Goal: Contribute content: Contribute content

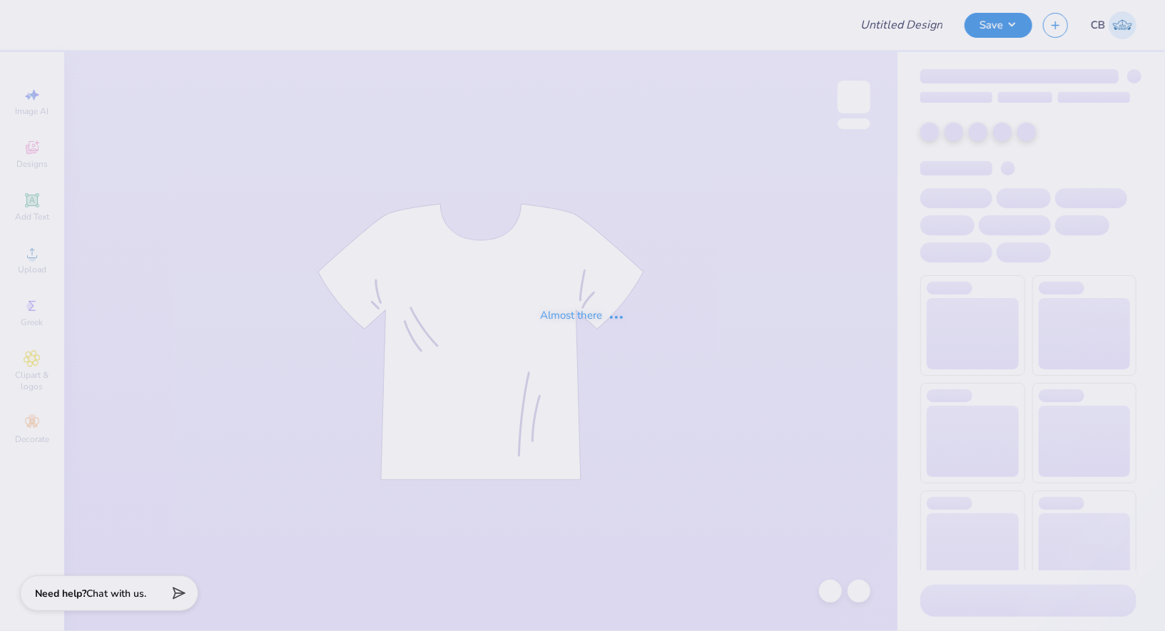
type input "SCULPT ST 2025"
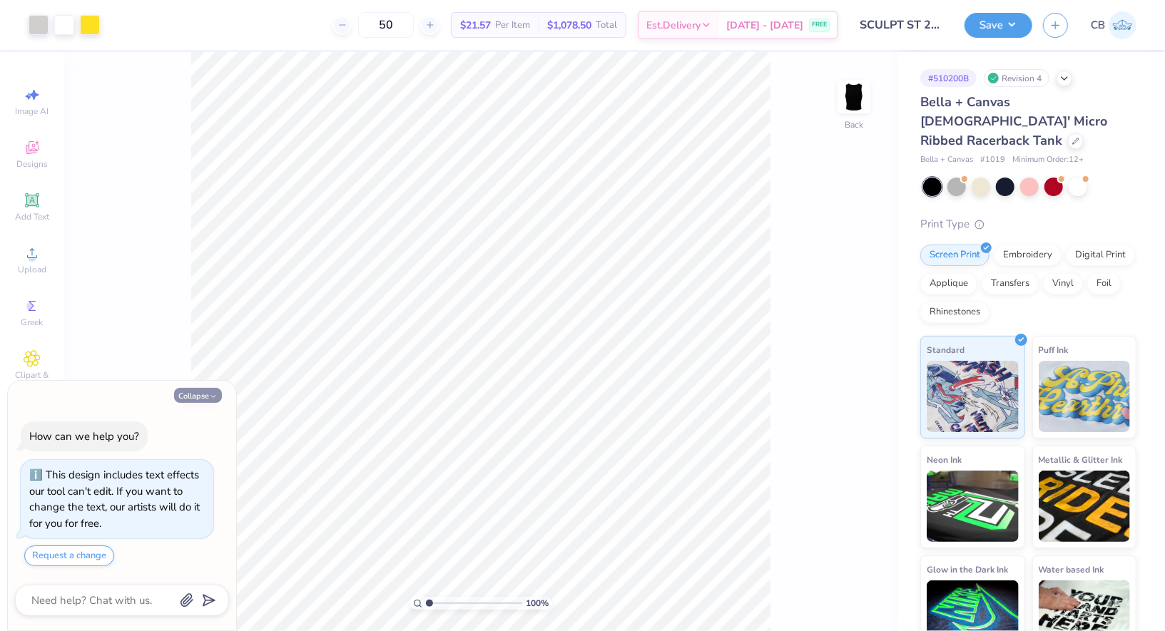
click at [200, 402] on button "Collapse" at bounding box center [198, 395] width 48 height 15
type textarea "x"
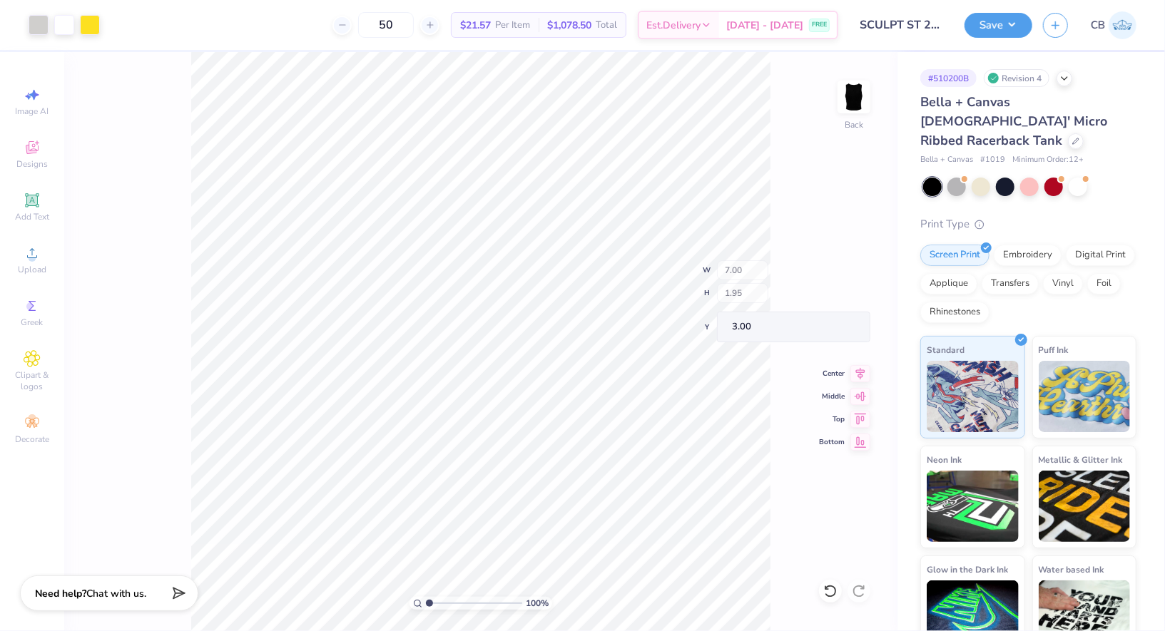
type input "3.75"
type input "0.76"
type input "3.40"
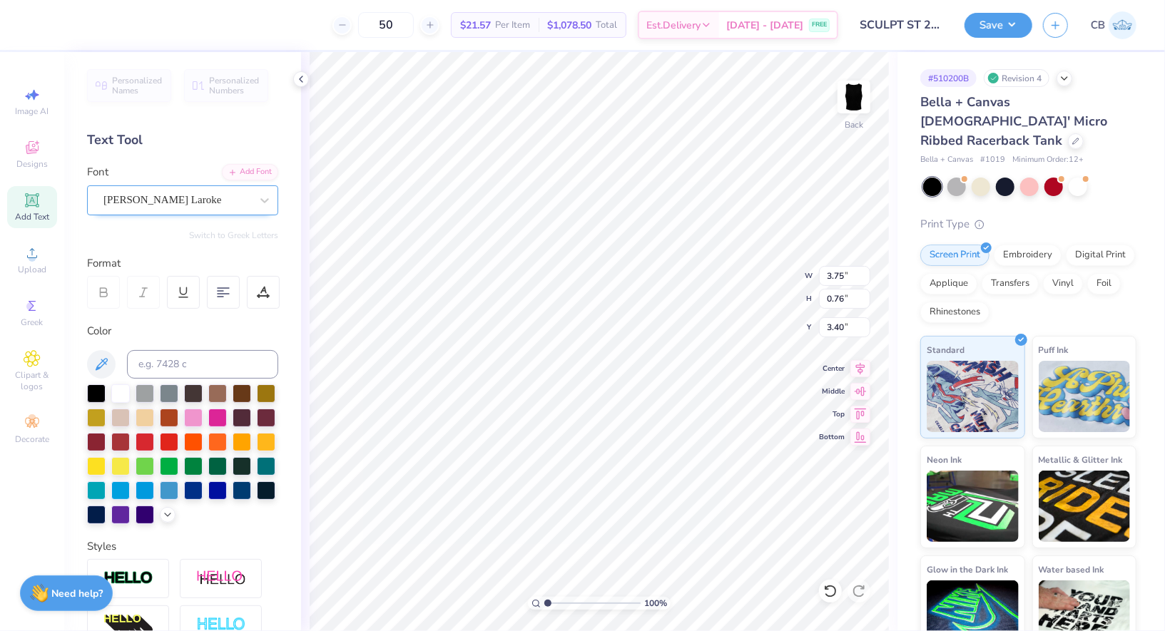
click at [177, 194] on div "[PERSON_NAME] Laroke" at bounding box center [177, 200] width 150 height 22
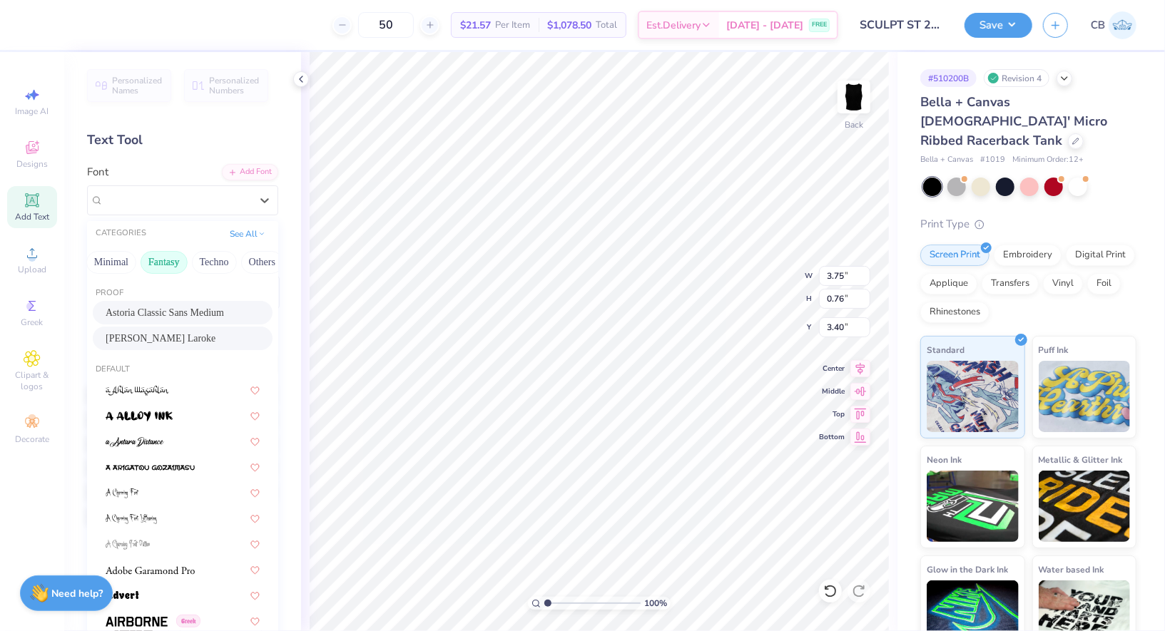
scroll to position [0, 307]
click at [245, 260] on button "Fantasy" at bounding box center [268, 262] width 47 height 23
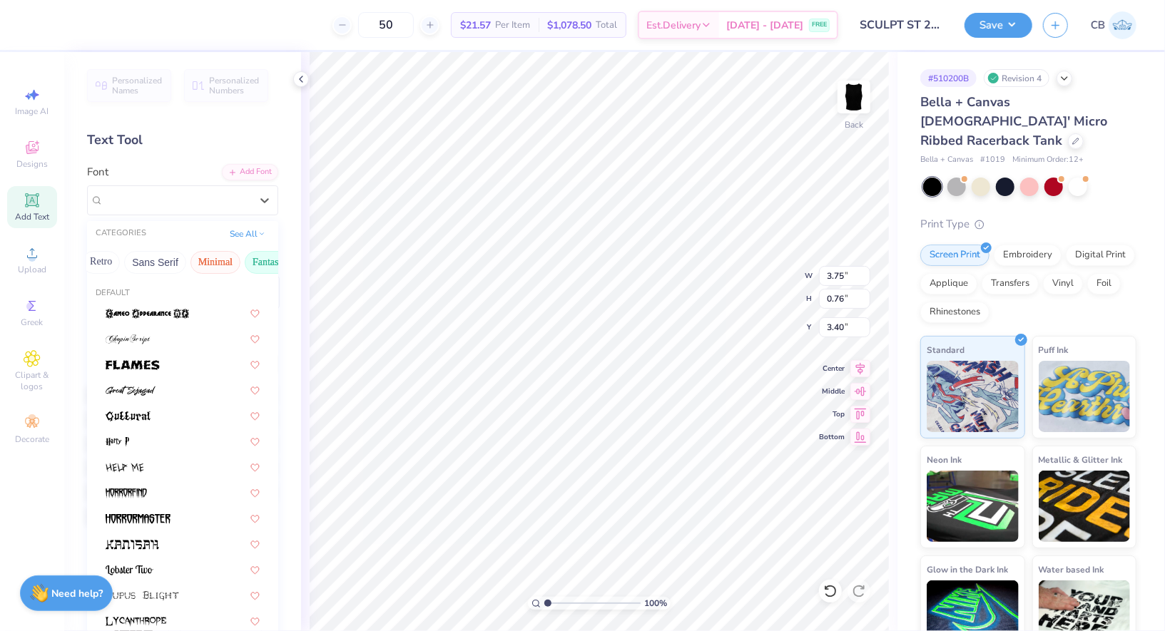
click at [202, 260] on button "Minimal" at bounding box center [215, 262] width 50 height 23
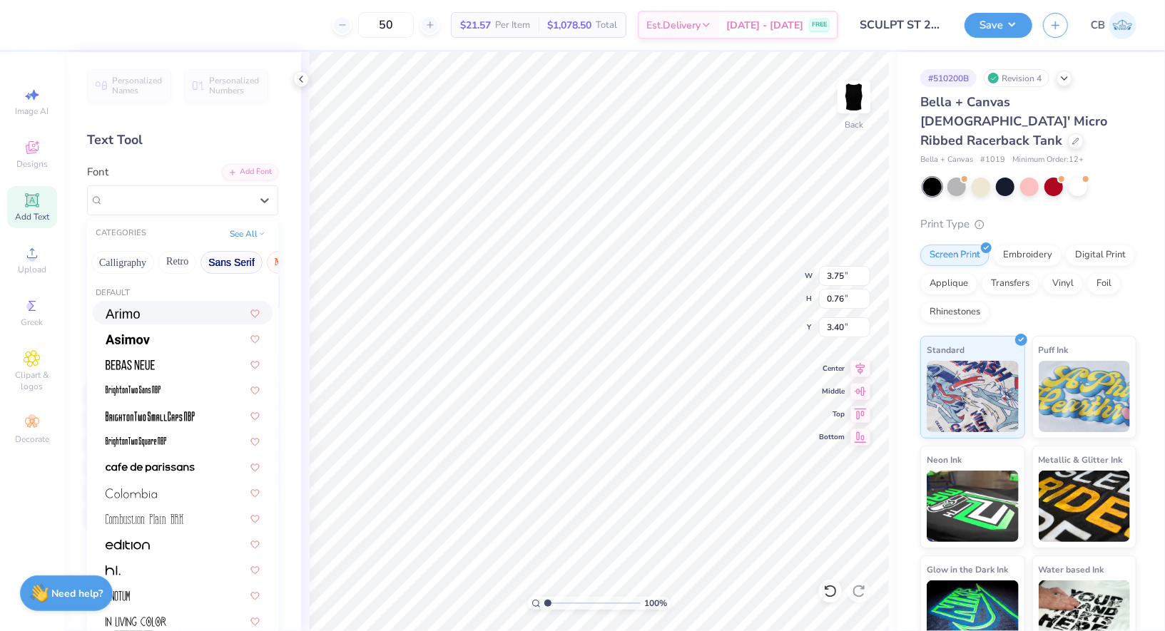
scroll to position [0, 175]
click at [181, 260] on button "Calligraphy" at bounding box center [179, 262] width 63 height 23
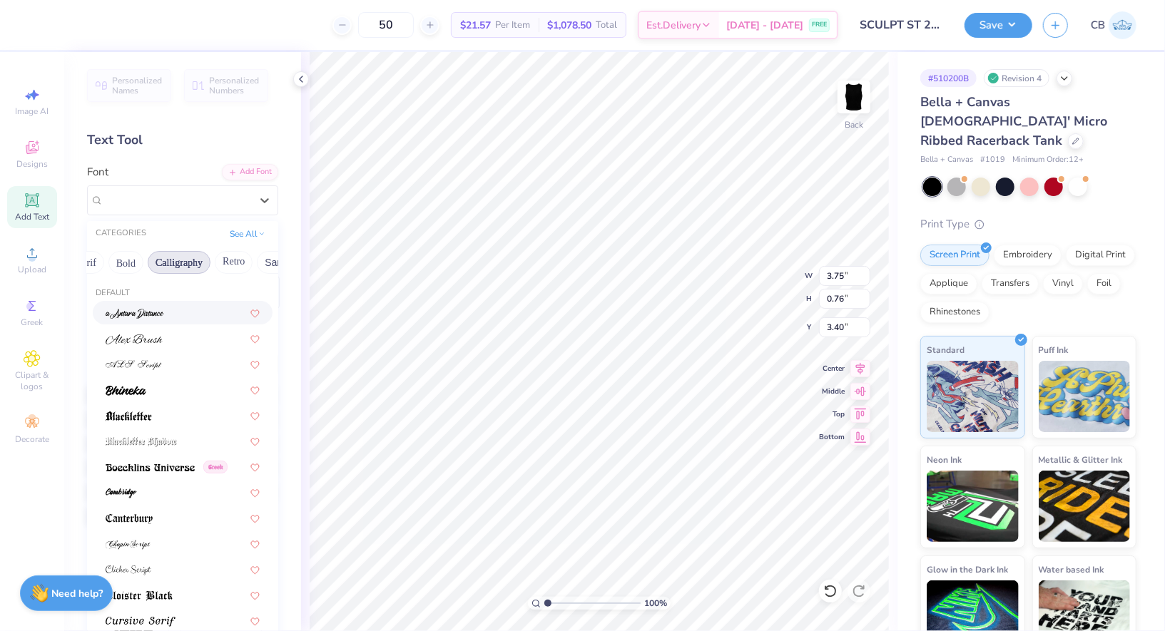
click at [153, 309] on img at bounding box center [135, 314] width 59 height 10
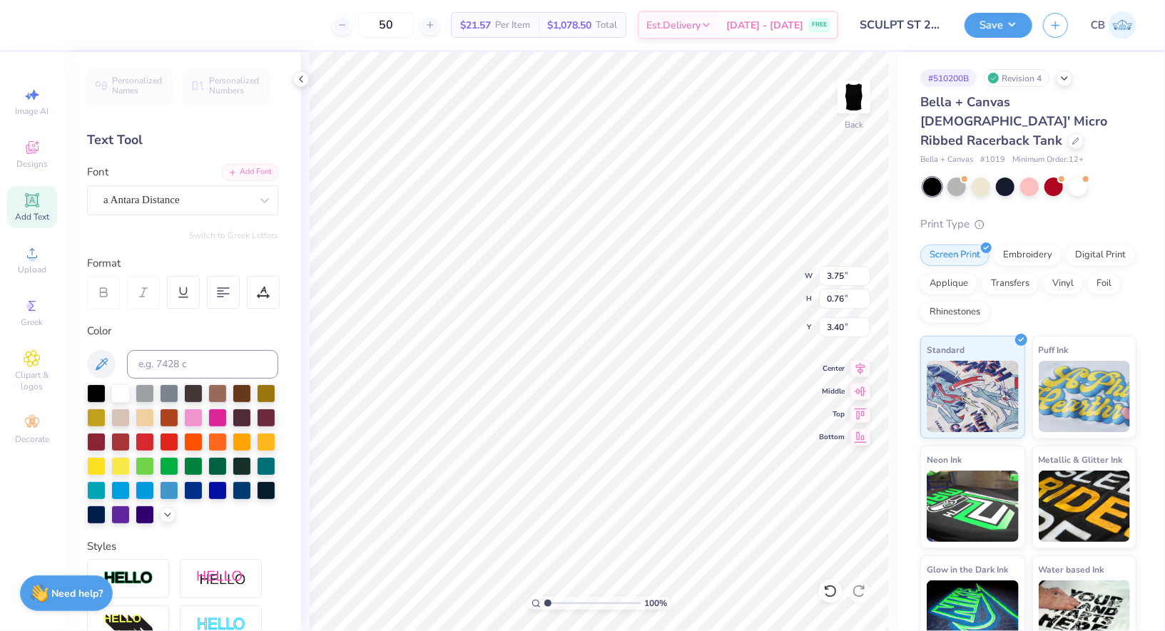
type input "4.00"
type input "1.02"
type input "3.27"
click at [176, 210] on div "a Antara Distance" at bounding box center [177, 200] width 150 height 22
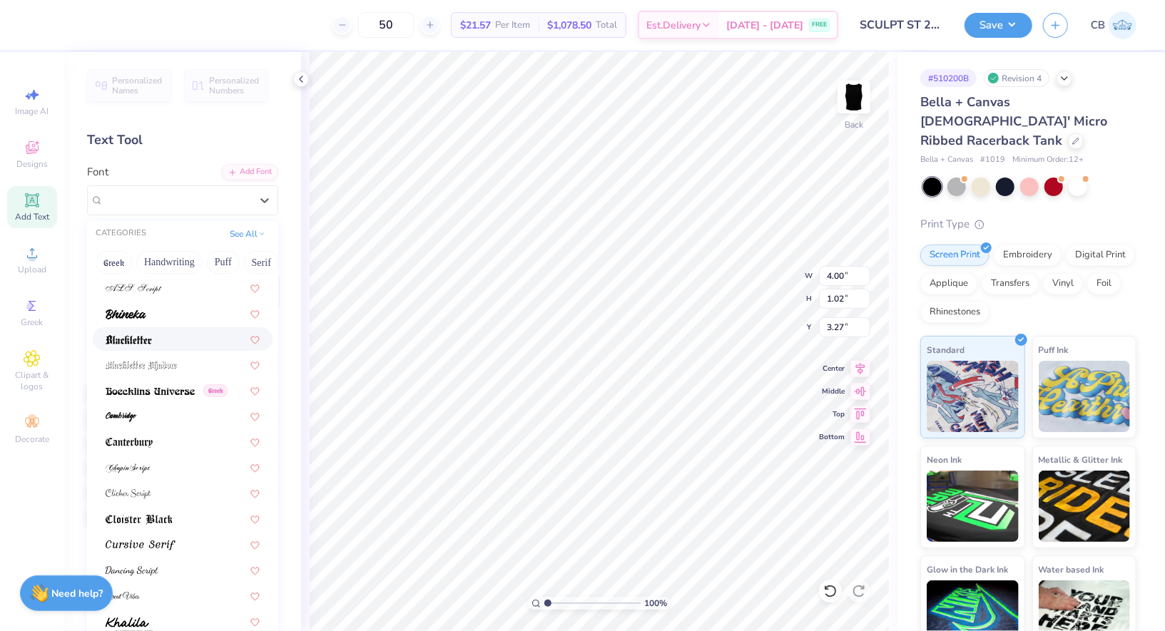
scroll to position [115, 0]
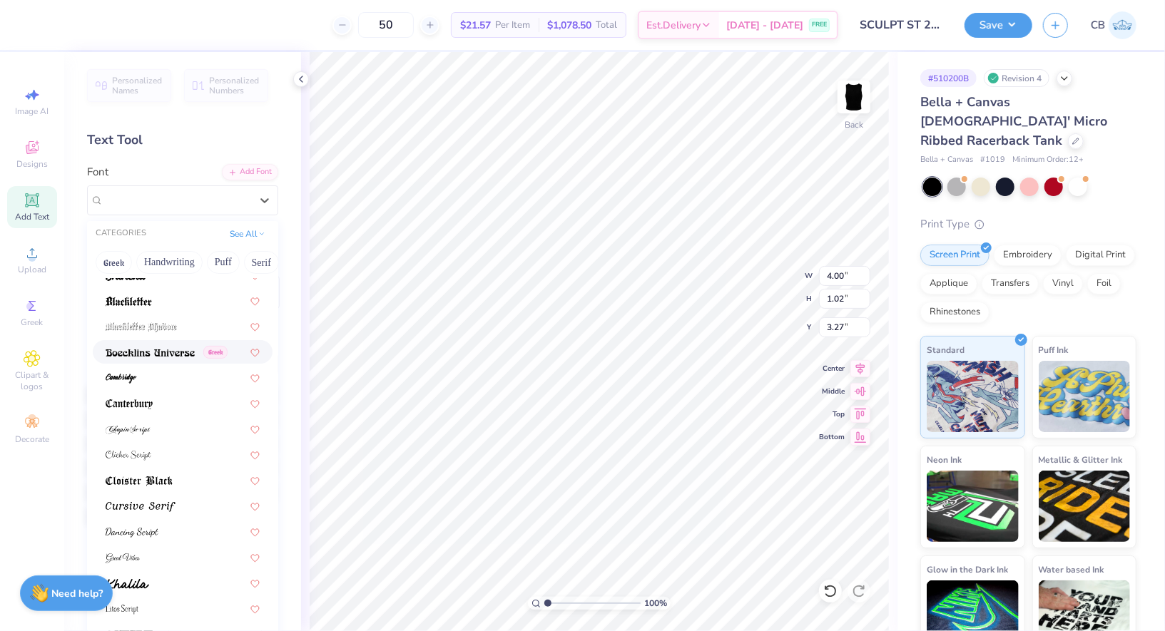
click at [153, 357] on span at bounding box center [150, 352] width 89 height 15
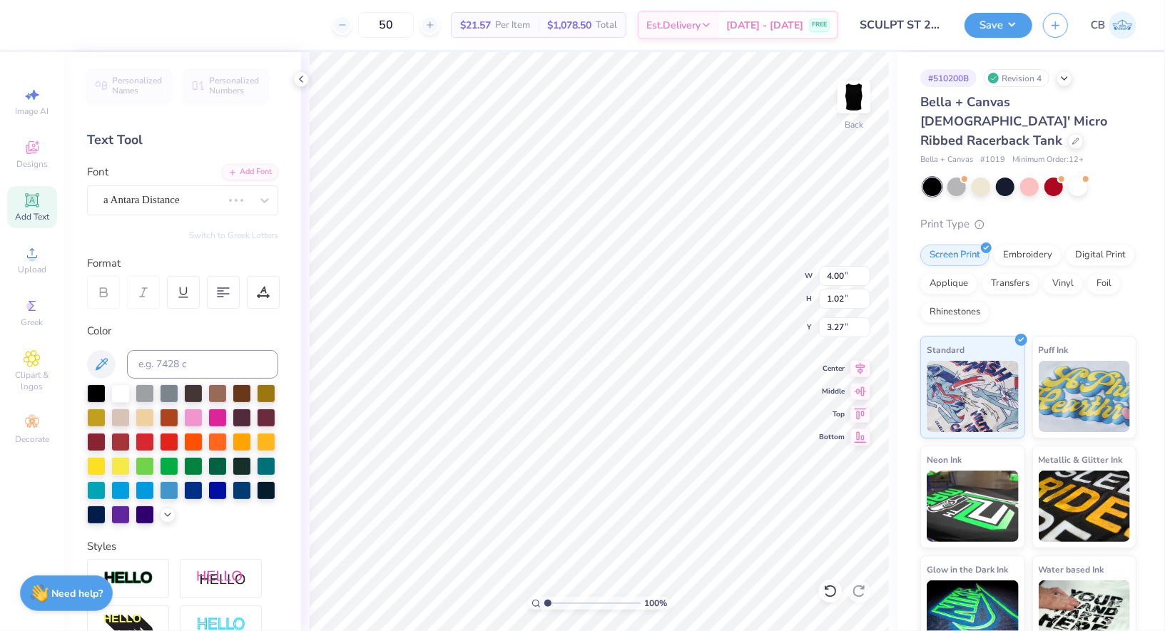
type input "3.75"
type input "0.72"
type input "3.42"
click at [171, 195] on div "Boecklins Universe Greek" at bounding box center [177, 200] width 150 height 22
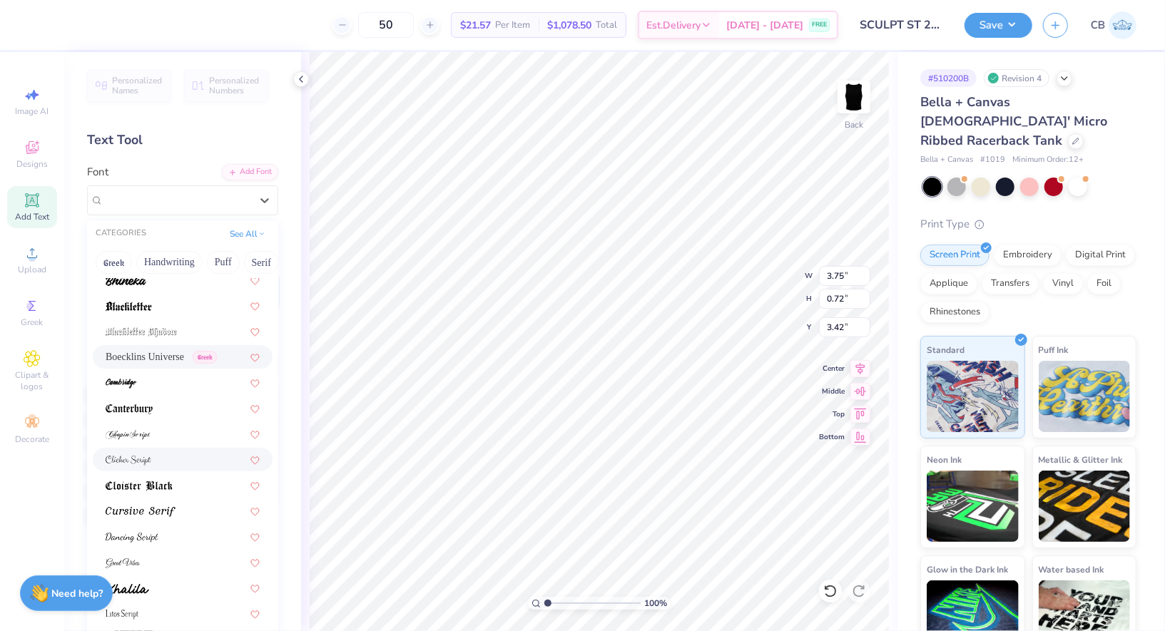
scroll to position [136, 0]
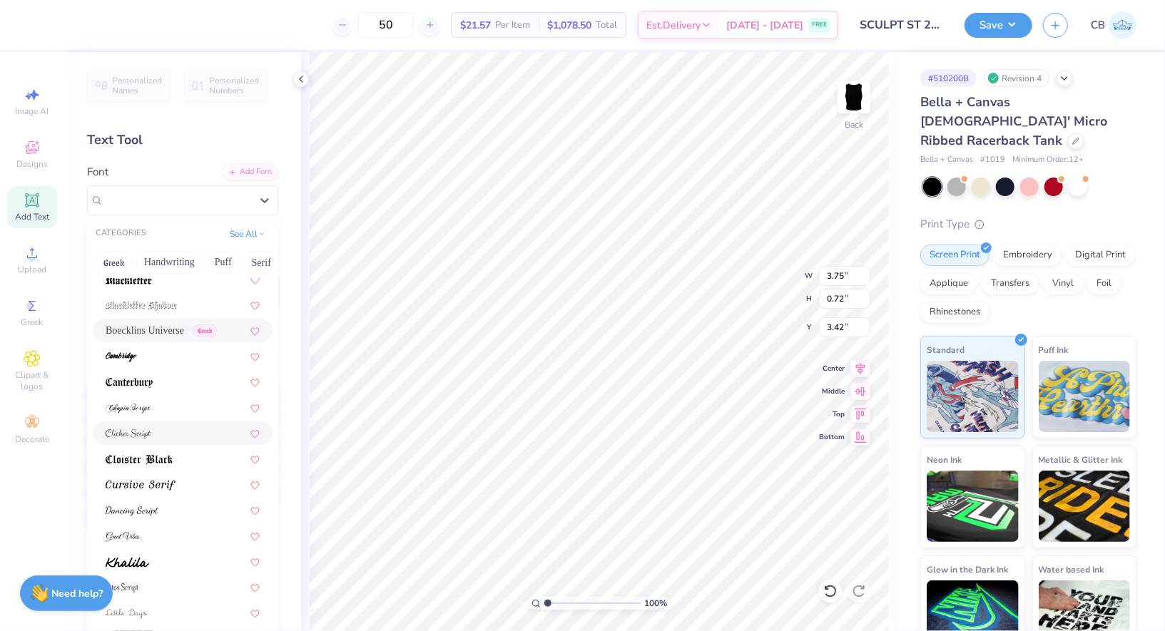
click at [141, 432] on img at bounding box center [129, 434] width 46 height 10
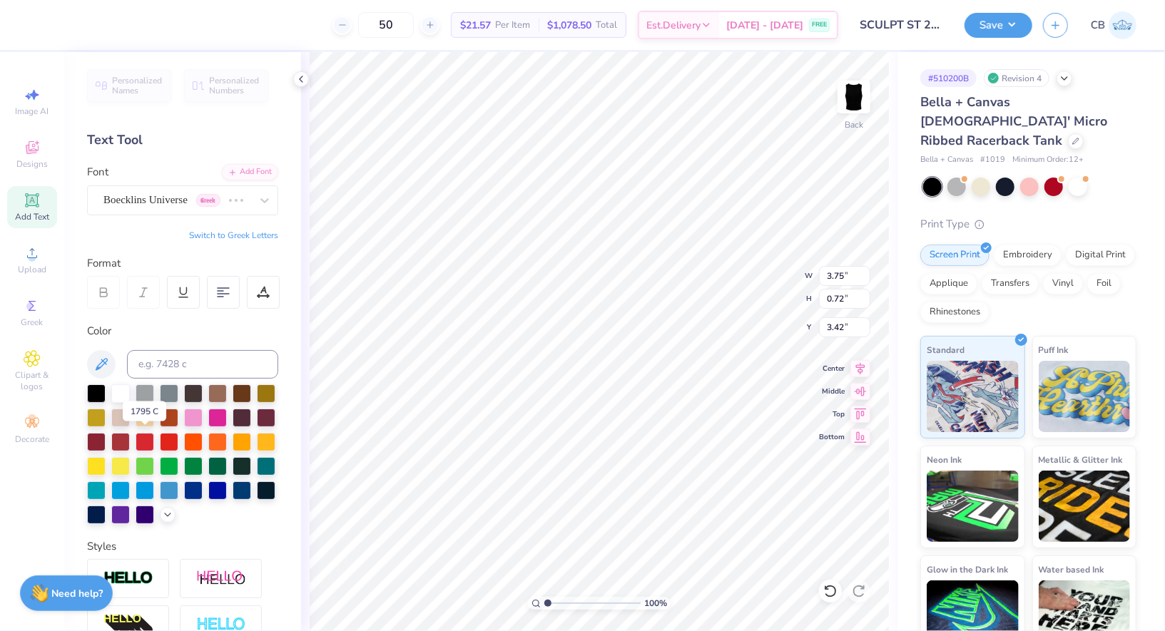
type input "4.17"
type input "0.88"
type input "3.34"
click at [148, 203] on div "Clicker Script" at bounding box center [177, 200] width 150 height 22
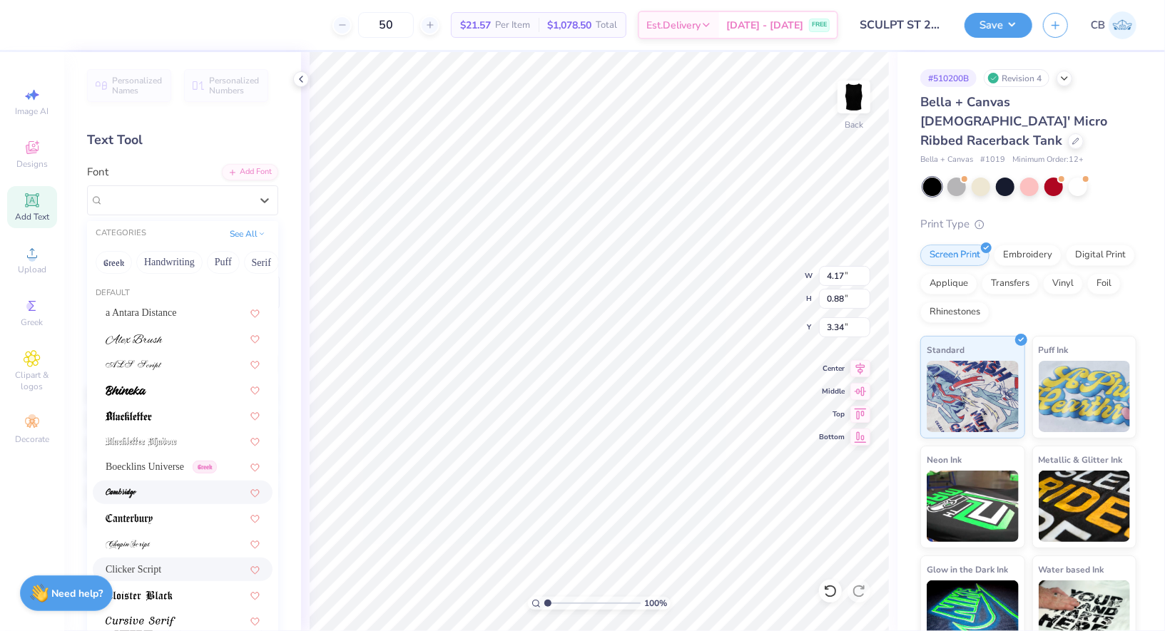
scroll to position [190, 0]
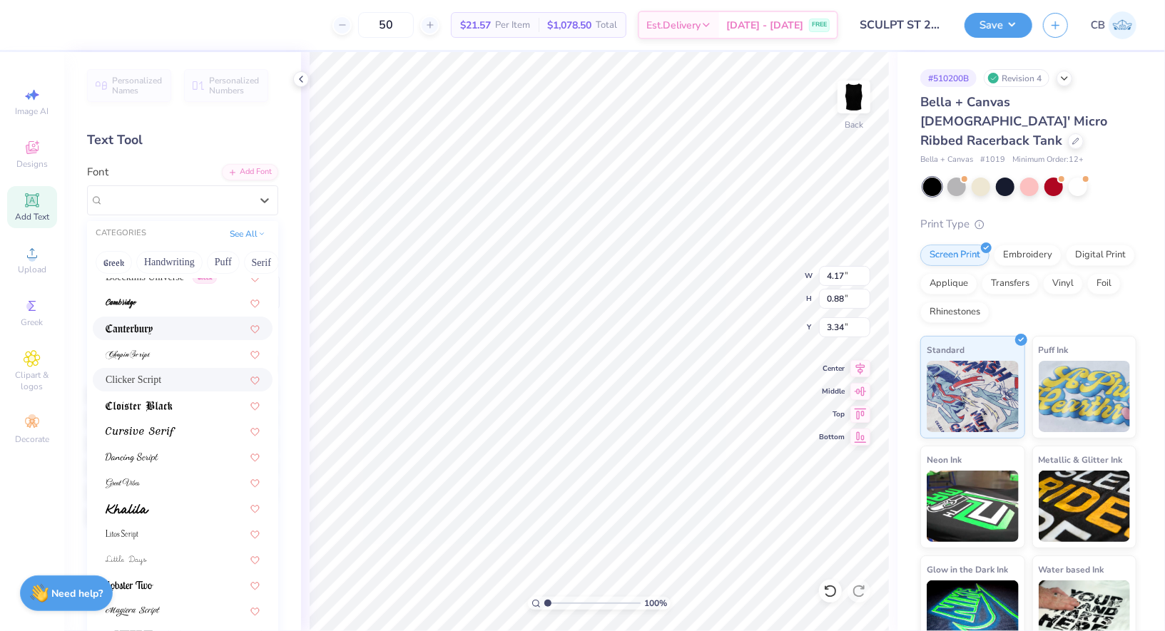
click at [150, 317] on div at bounding box center [183, 329] width 180 height 24
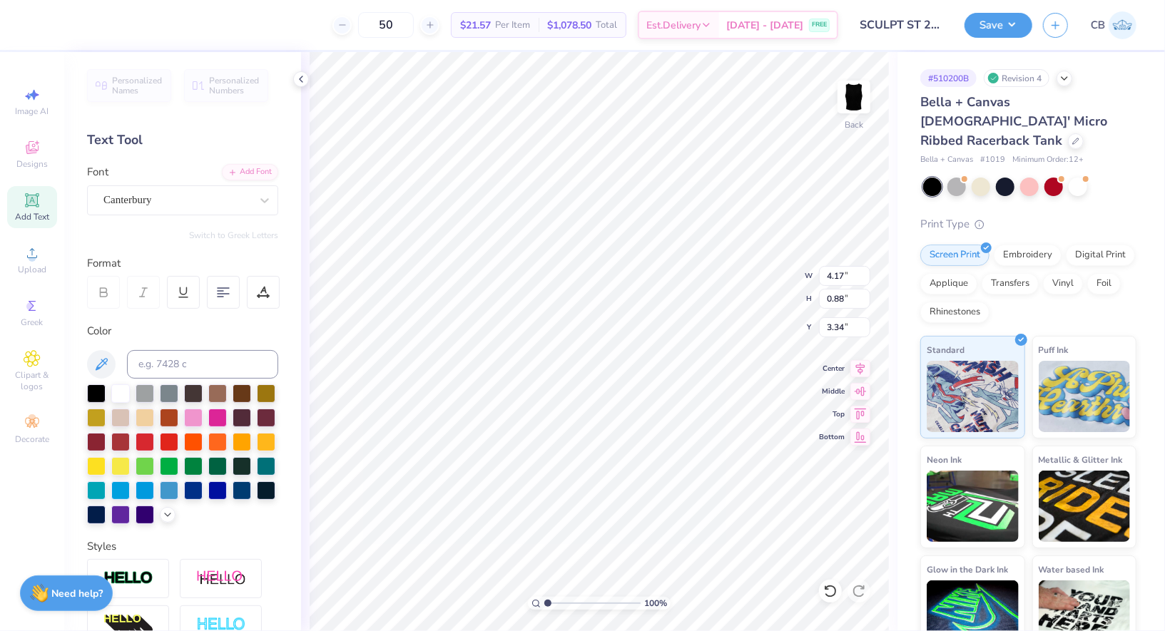
type input "3.96"
type input "0.81"
type input "3.38"
click at [143, 200] on div "Canterbury" at bounding box center [177, 200] width 150 height 22
click at [182, 186] on div "Canterbury" at bounding box center [182, 200] width 191 height 30
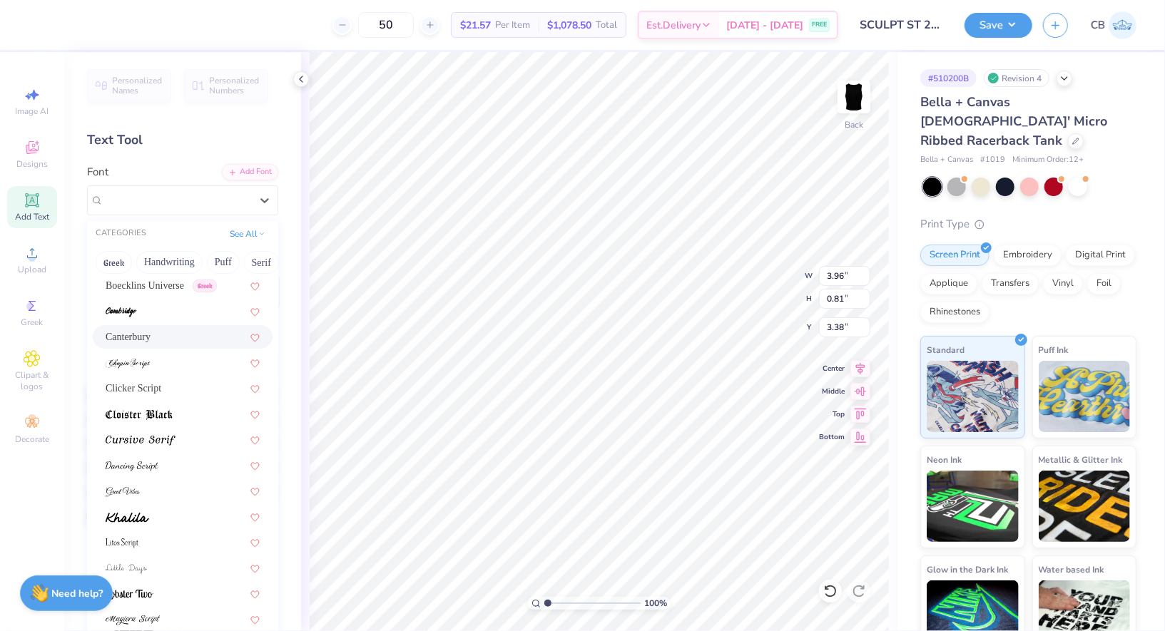
scroll to position [200, 0]
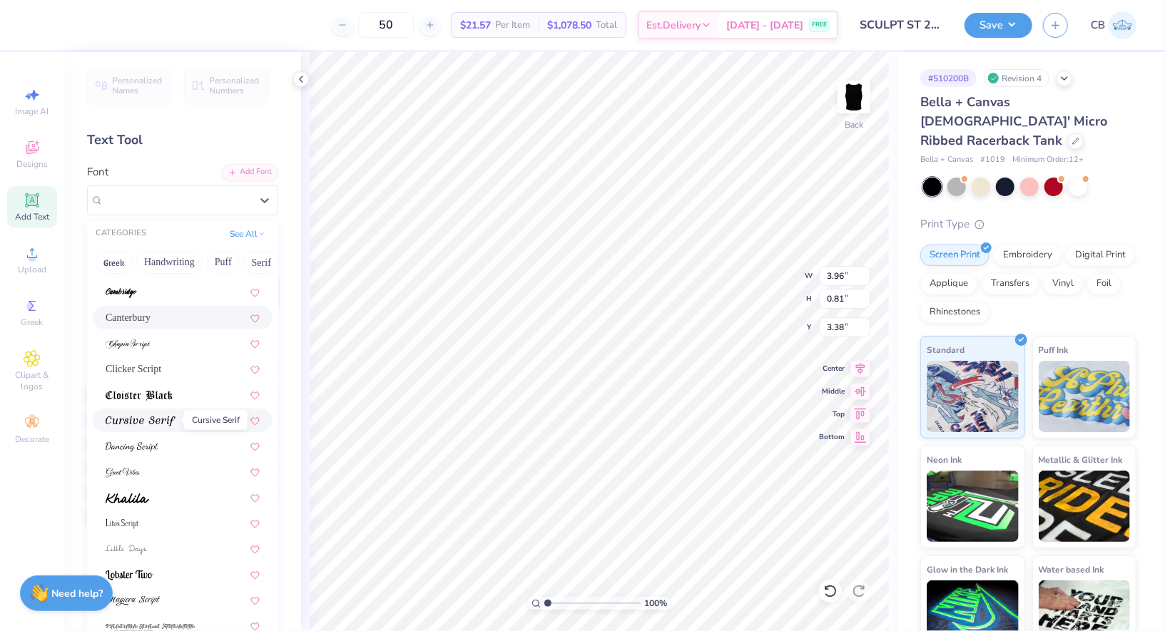
click at [163, 422] on img at bounding box center [141, 422] width 70 height 10
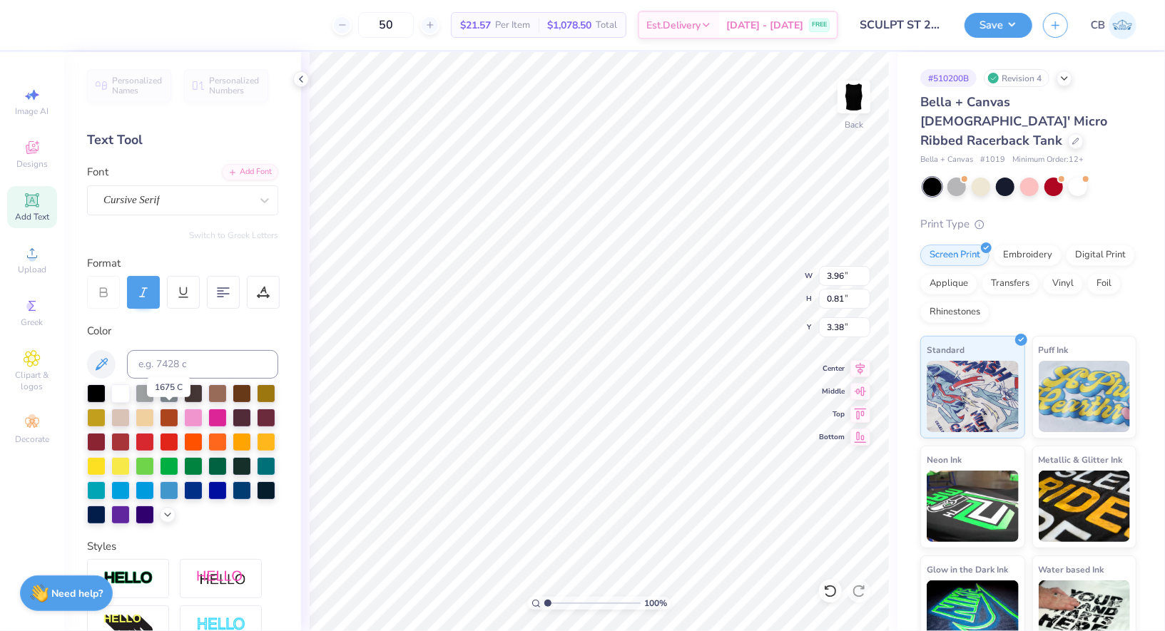
type input "3.91"
type input "0.74"
type input "3.41"
click at [225, 200] on div "Cursive Serif" at bounding box center [177, 200] width 150 height 22
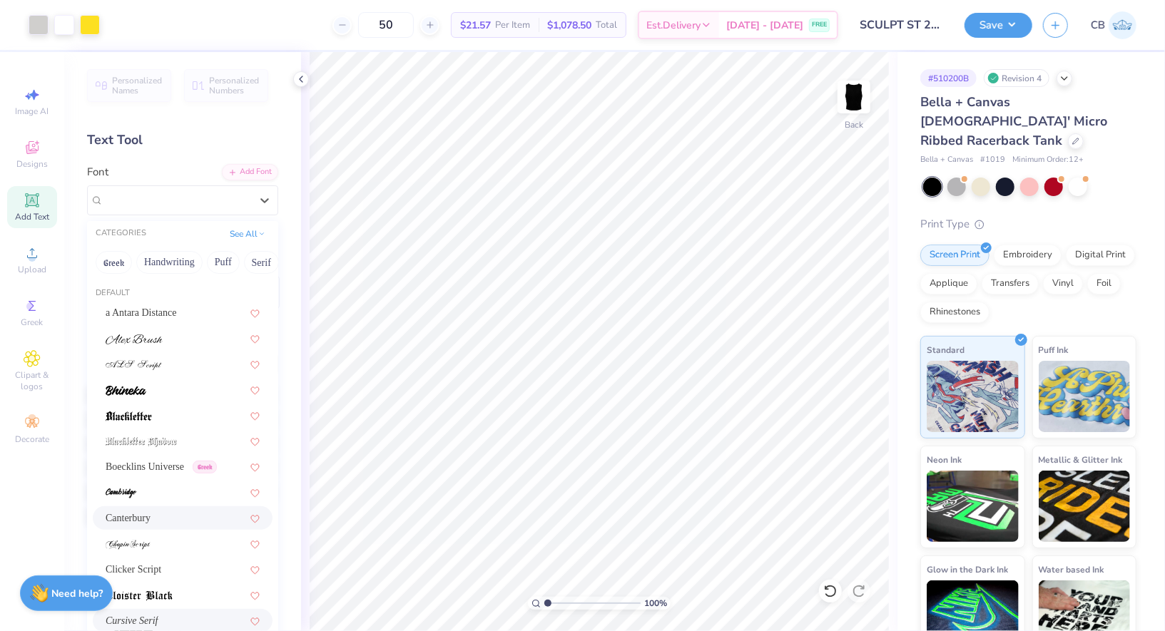
scroll to position [211, 0]
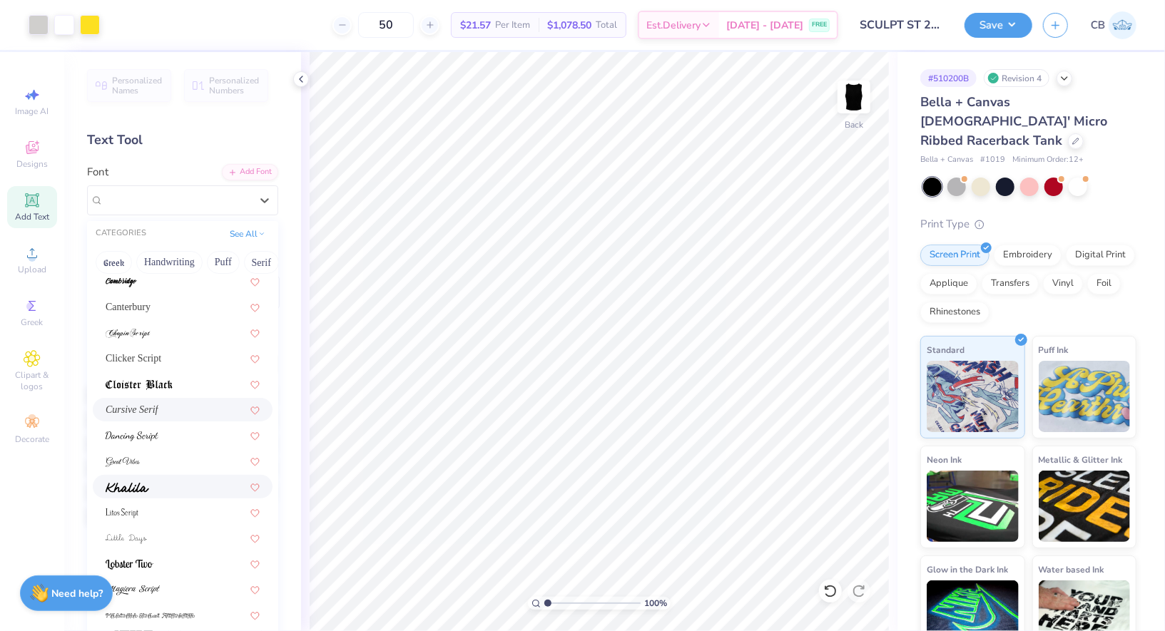
click at [179, 490] on div at bounding box center [183, 486] width 154 height 15
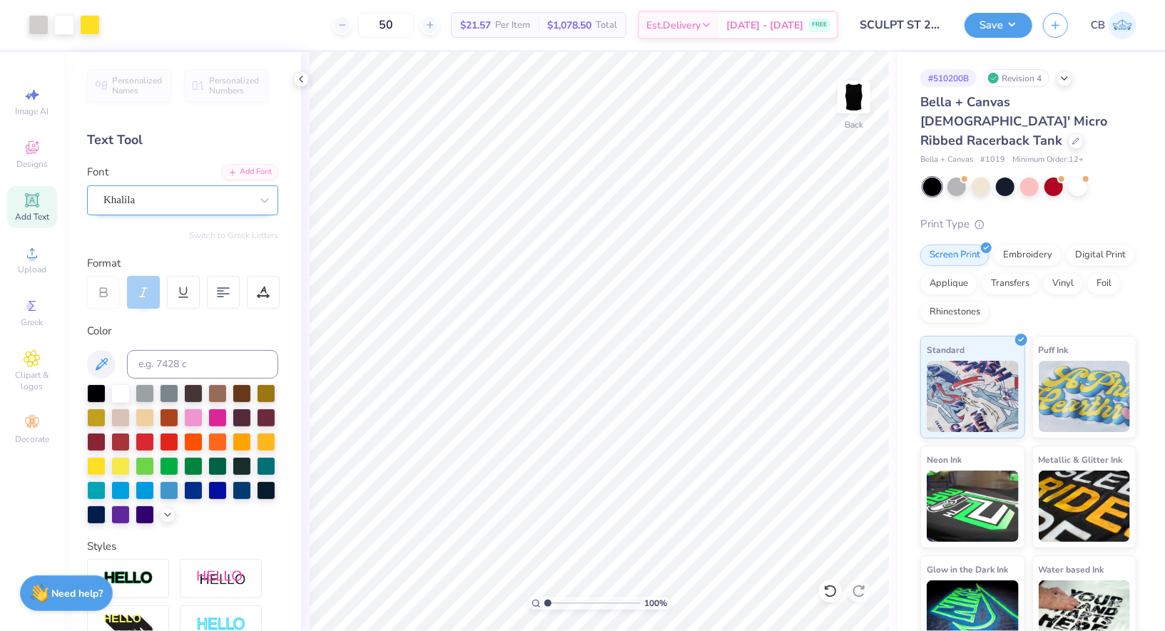
click at [156, 207] on div "Khalila" at bounding box center [177, 200] width 150 height 22
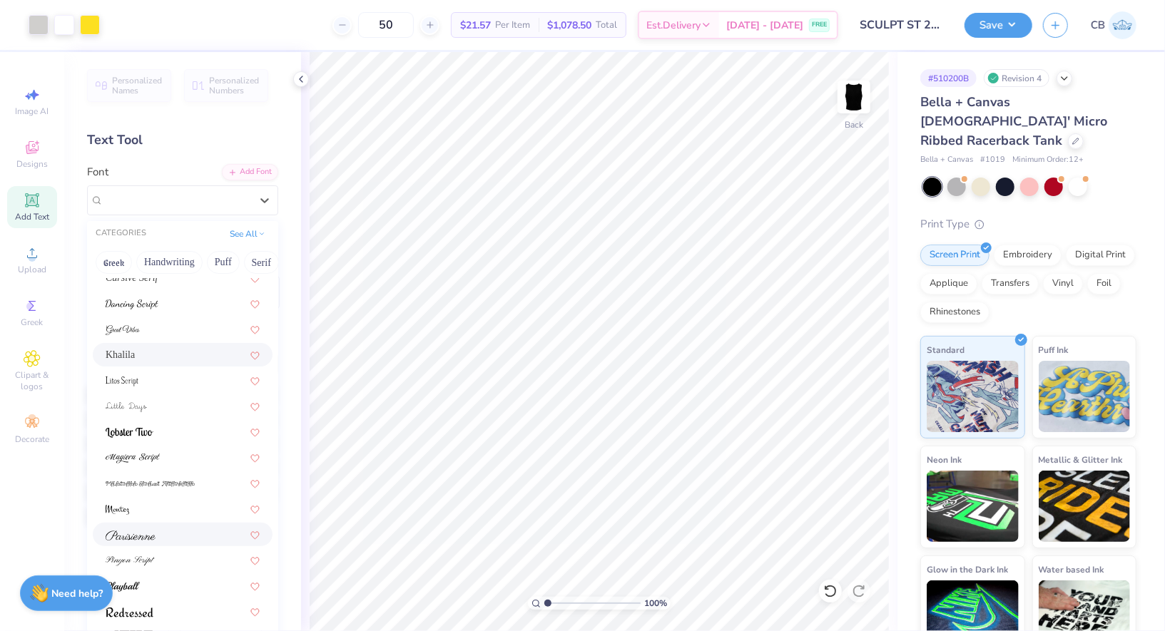
scroll to position [349, 0]
click at [155, 534] on span at bounding box center [131, 529] width 50 height 15
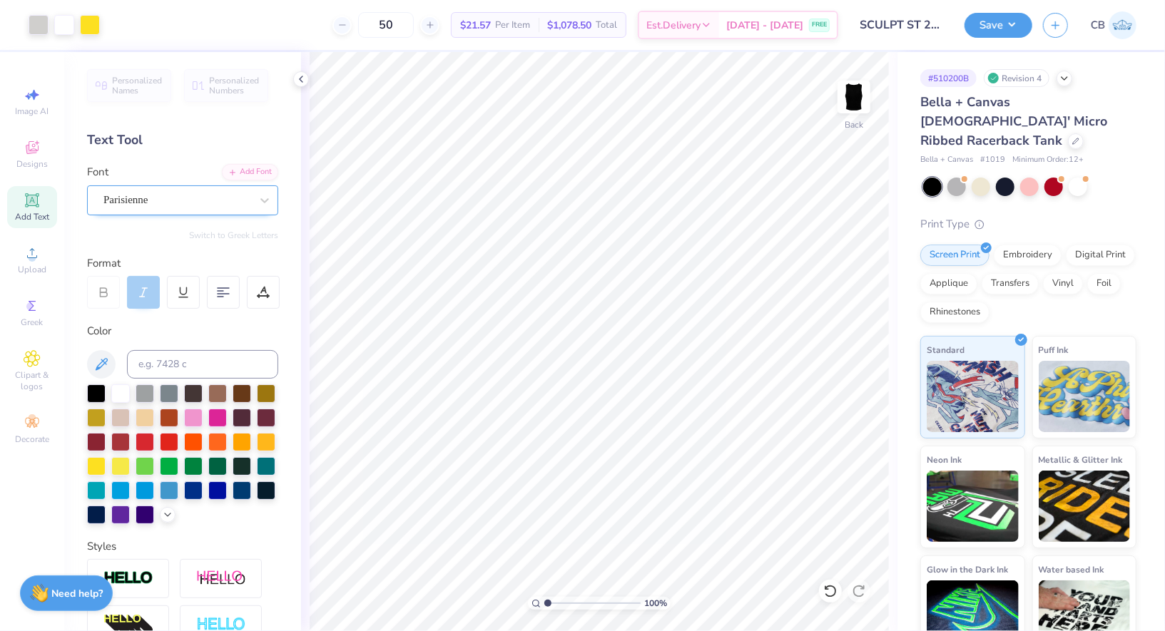
click at [193, 208] on div at bounding box center [176, 199] width 147 height 19
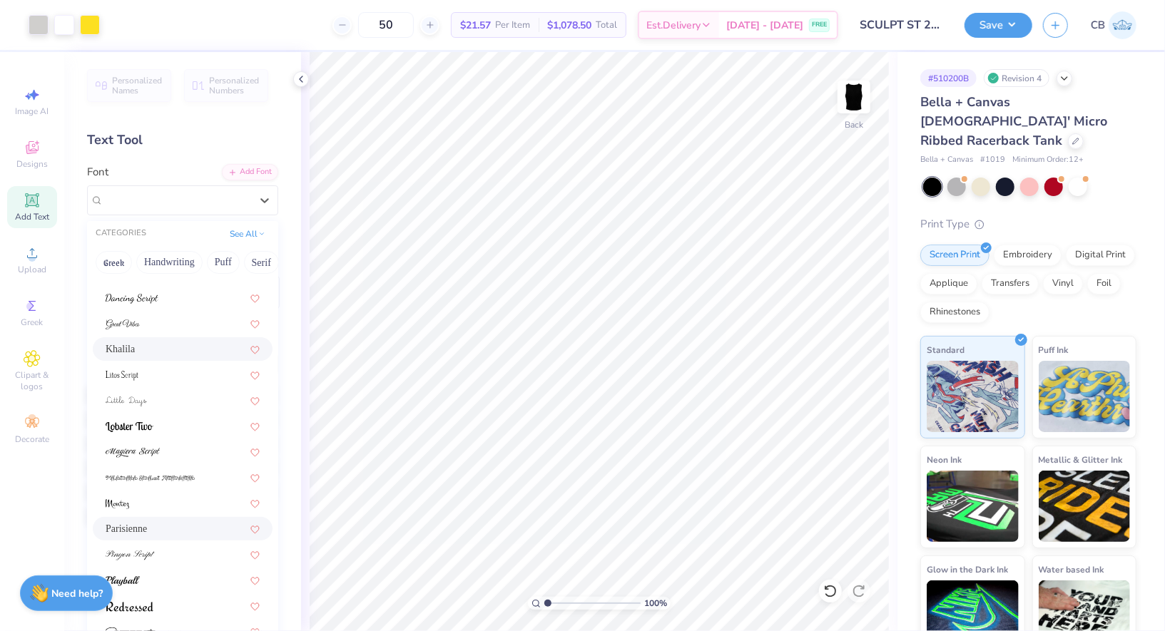
click at [168, 343] on div "Khalila" at bounding box center [183, 349] width 154 height 15
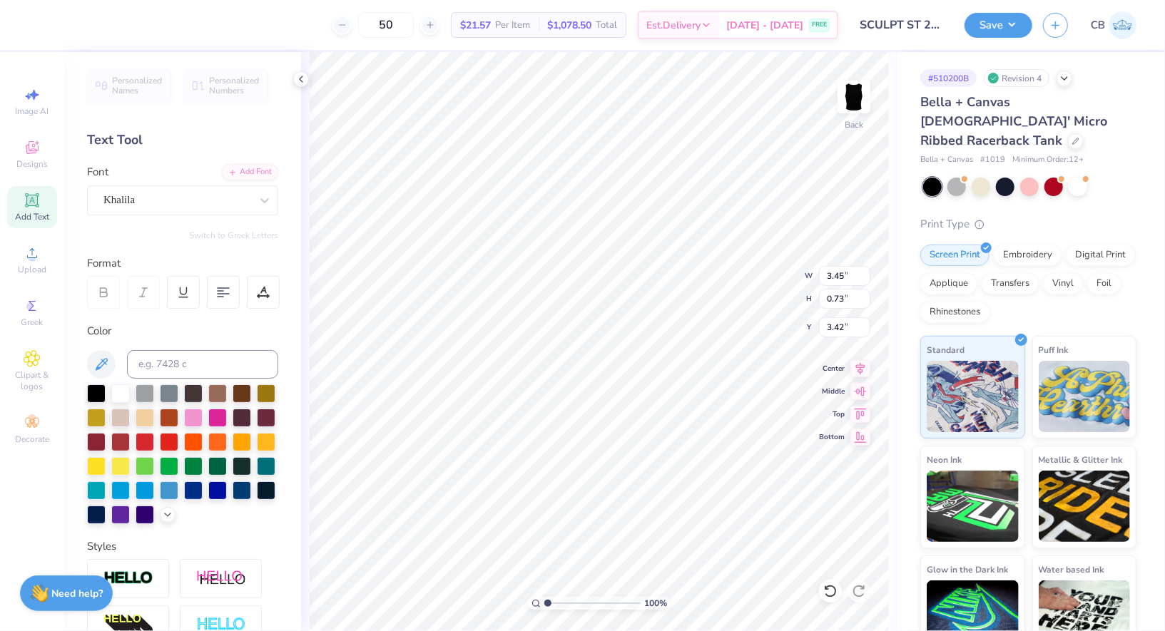
type input "3.74"
type input "0.79"
type input "3.47"
click at [1005, 26] on button "Save" at bounding box center [999, 23] width 68 height 25
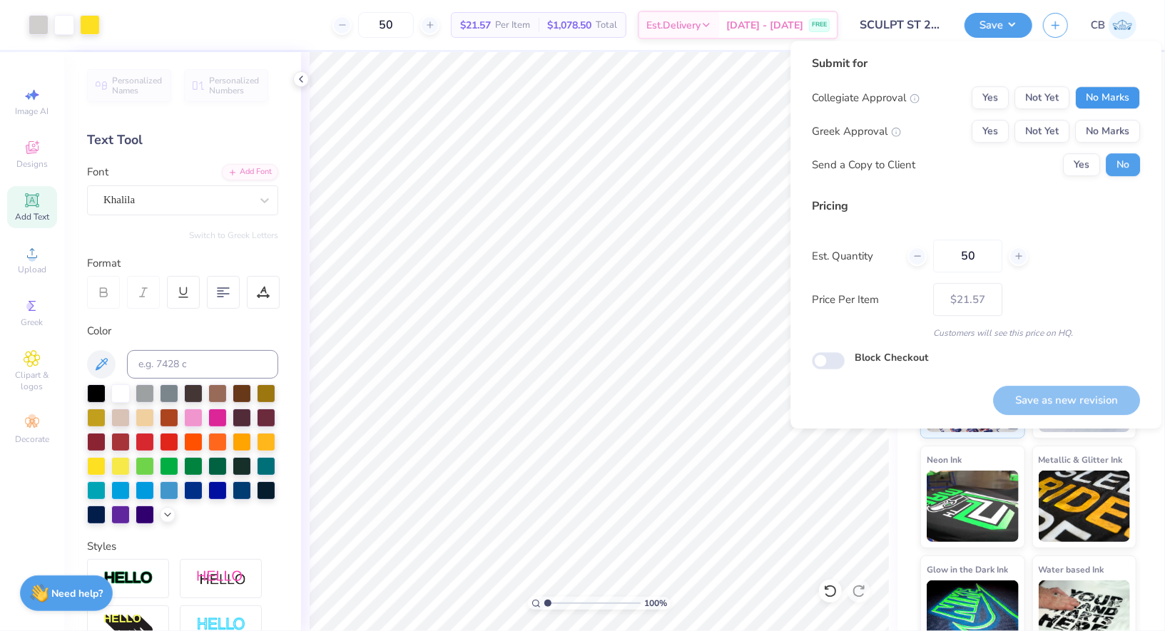
click at [1134, 102] on button "No Marks" at bounding box center [1107, 97] width 65 height 23
click at [1109, 127] on button "No Marks" at bounding box center [1107, 131] width 65 height 23
click at [1054, 387] on button "Save as new revision" at bounding box center [1066, 400] width 147 height 29
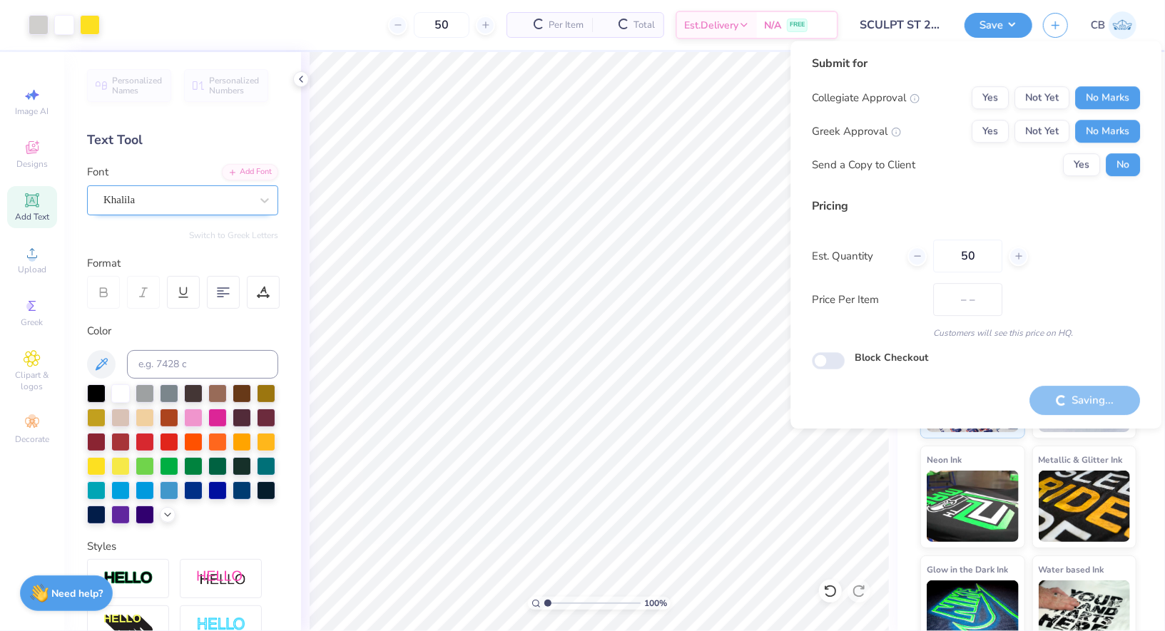
click at [197, 195] on div "Khalila" at bounding box center [177, 200] width 150 height 22
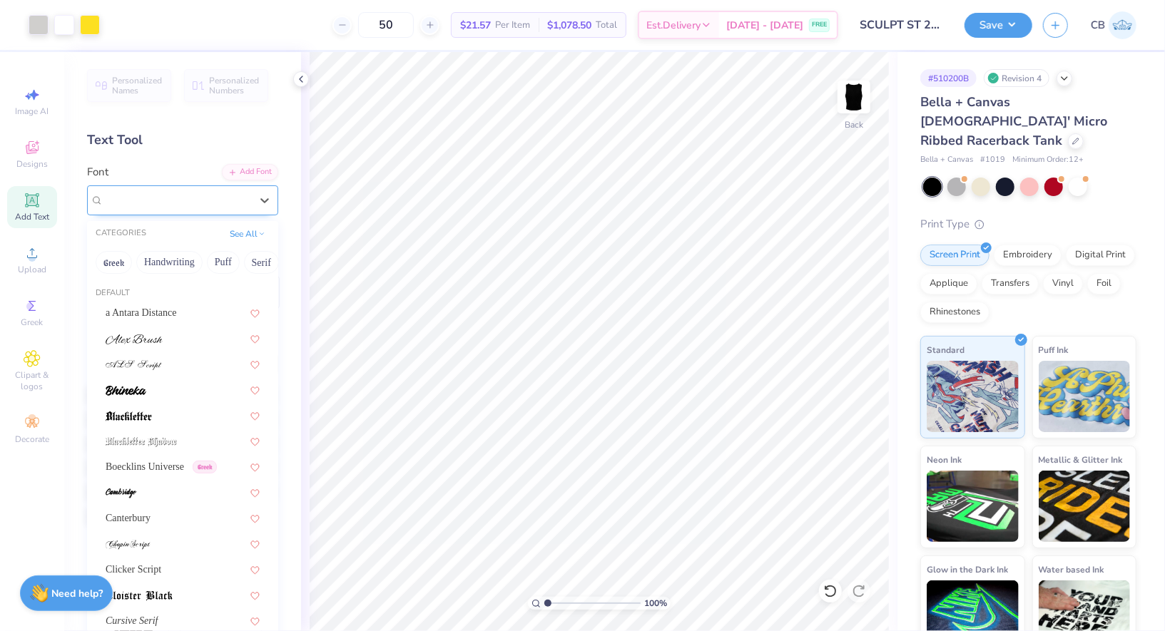
type input "$21.57"
click at [1015, 20] on button "Save" at bounding box center [999, 23] width 68 height 25
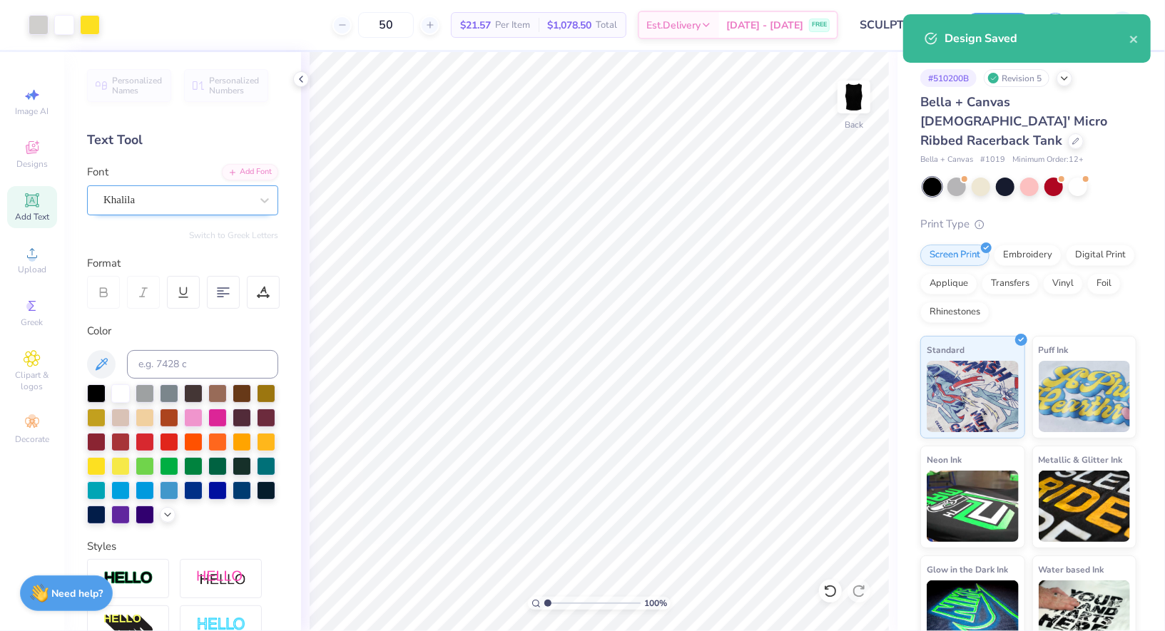
click at [168, 191] on div "Khalila" at bounding box center [177, 200] width 150 height 22
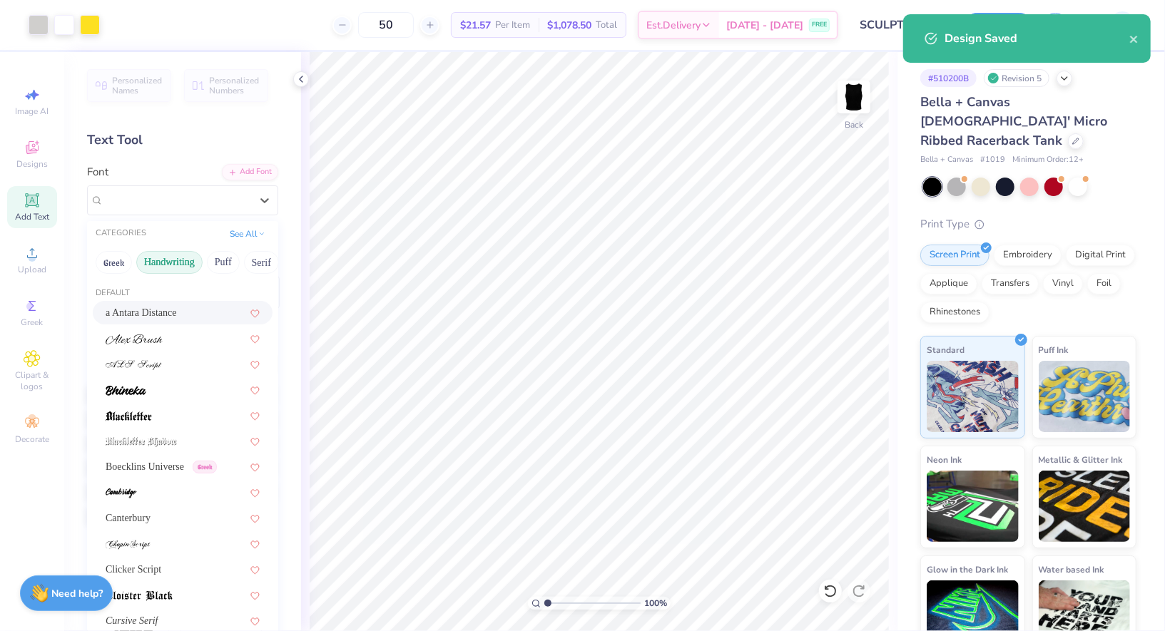
click at [164, 265] on button "Handwriting" at bounding box center [169, 262] width 66 height 23
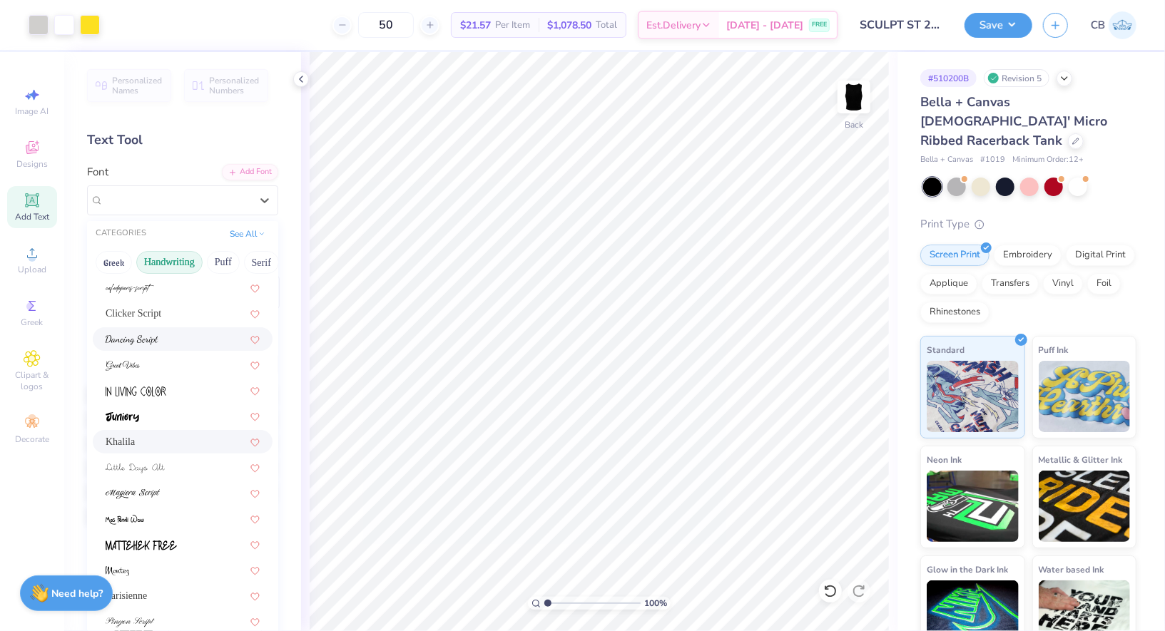
scroll to position [157, 0]
click at [180, 273] on div "Greek Handwriting Puff Serif Bold Calligraphy Retro Sans Serif Minimal Fantasy …" at bounding box center [182, 262] width 191 height 31
click at [176, 258] on button "Handwriting" at bounding box center [169, 262] width 66 height 23
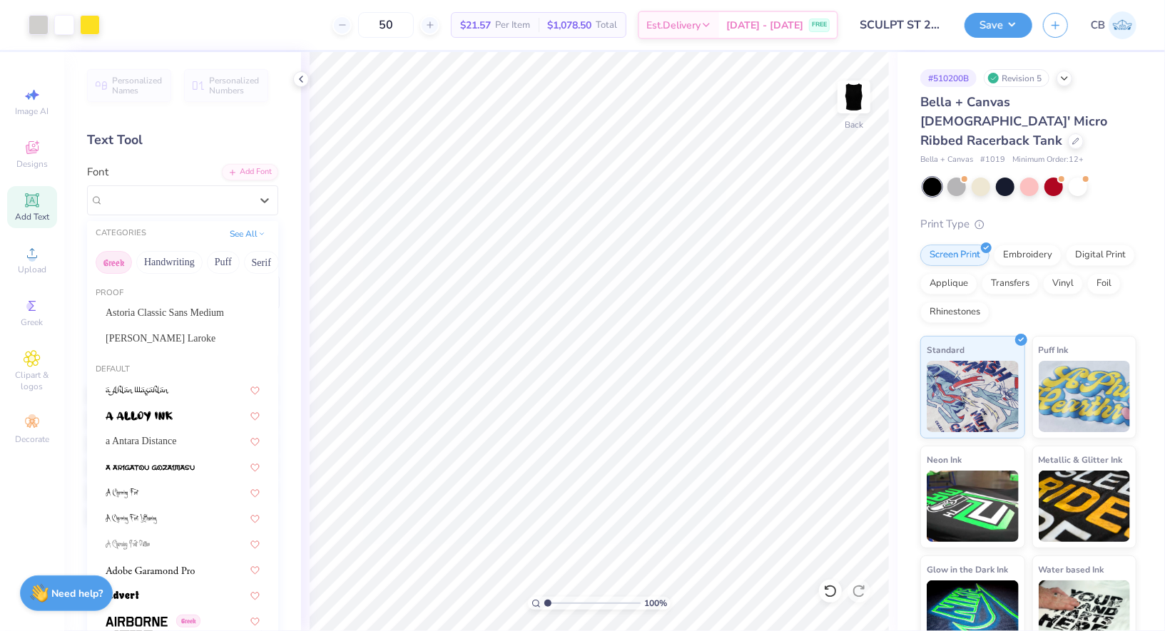
click at [124, 252] on button "Greek" at bounding box center [114, 262] width 36 height 23
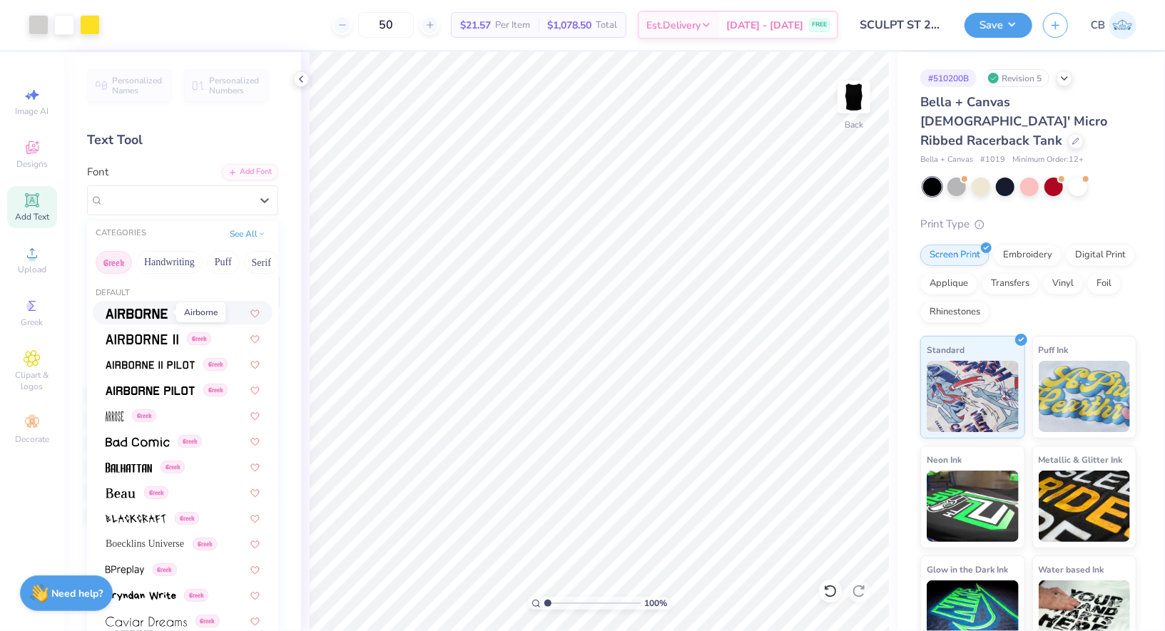
click at [160, 317] on span at bounding box center [137, 312] width 62 height 15
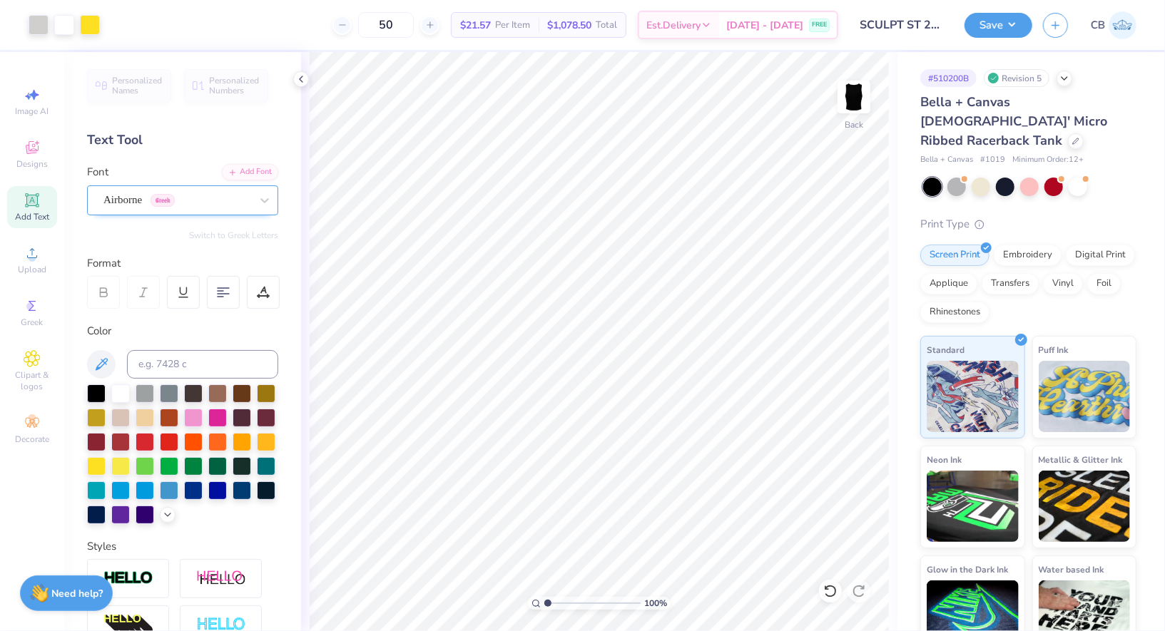
click at [121, 204] on div "Airborne Greek" at bounding box center [177, 200] width 150 height 22
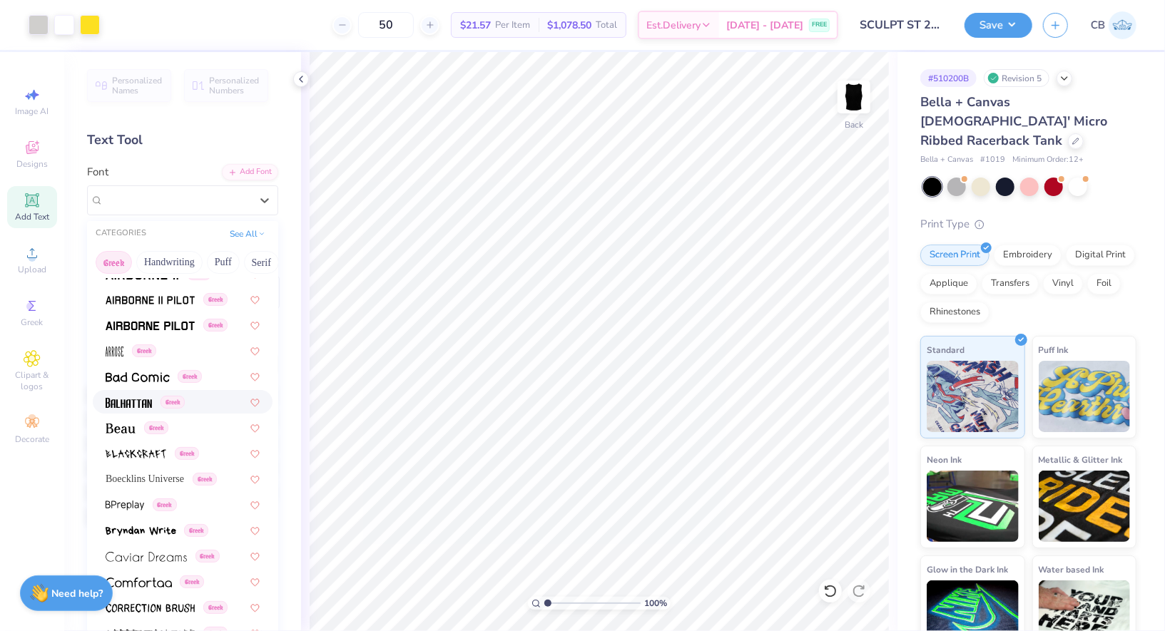
scroll to position [69, 0]
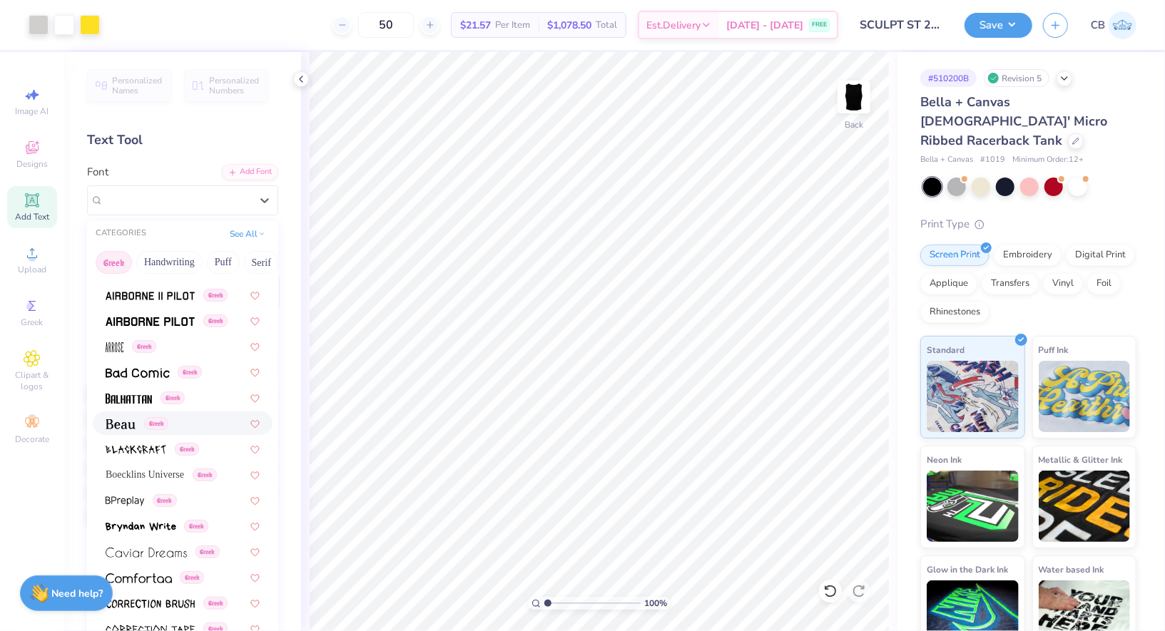
click at [137, 422] on div "Greek" at bounding box center [137, 423] width 63 height 15
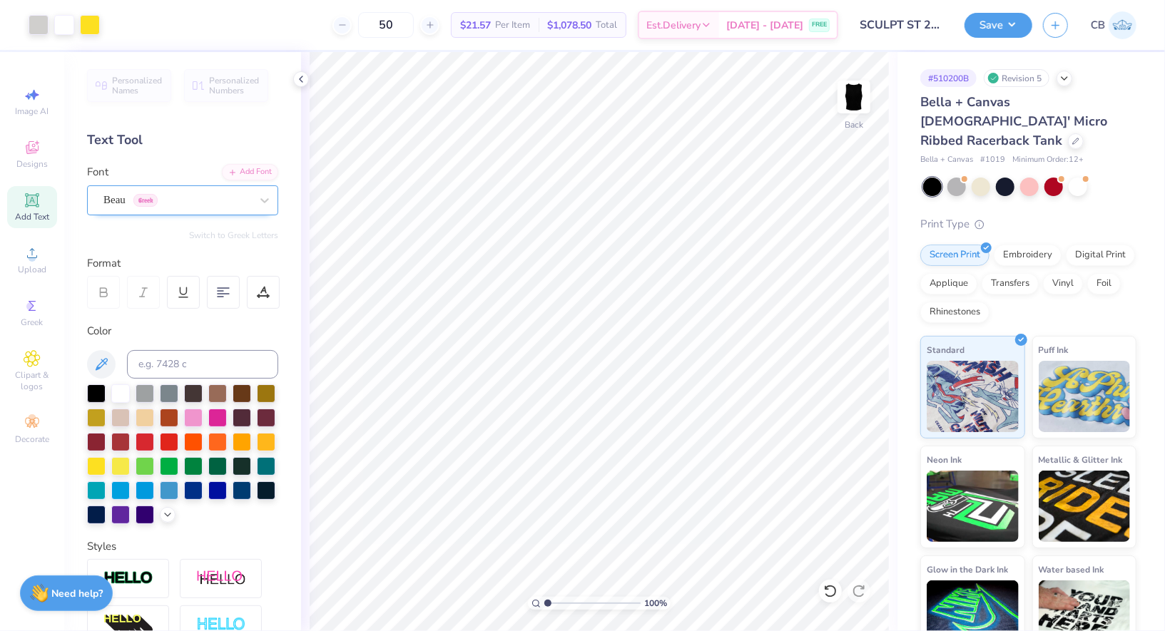
click at [185, 209] on div "Beau Greek" at bounding box center [177, 200] width 150 height 22
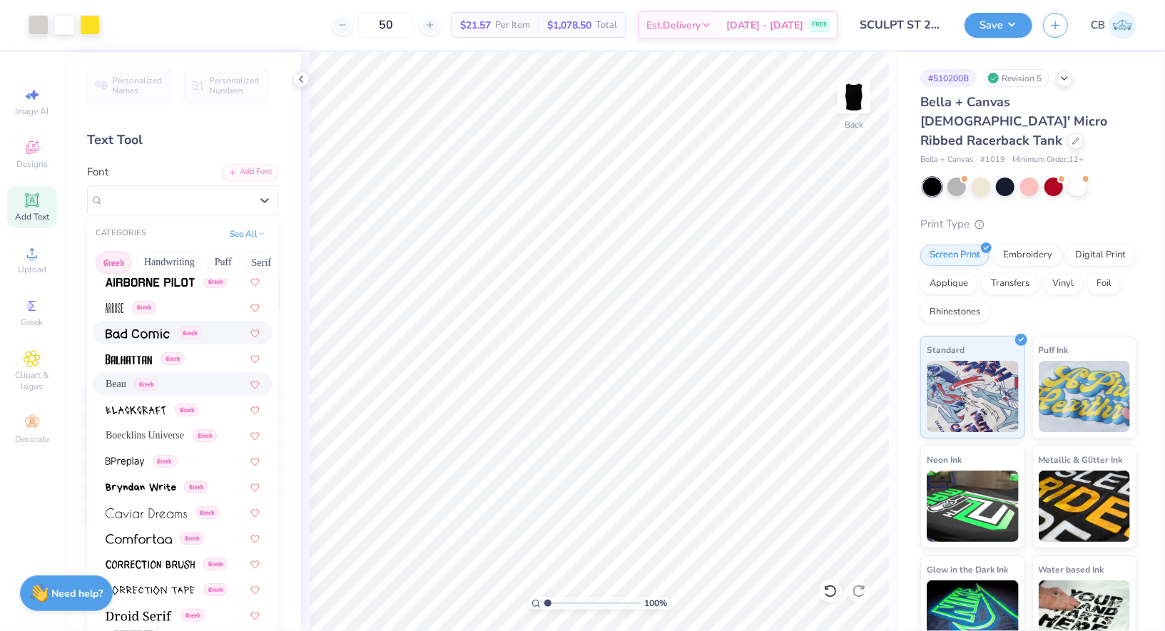
scroll to position [131, 0]
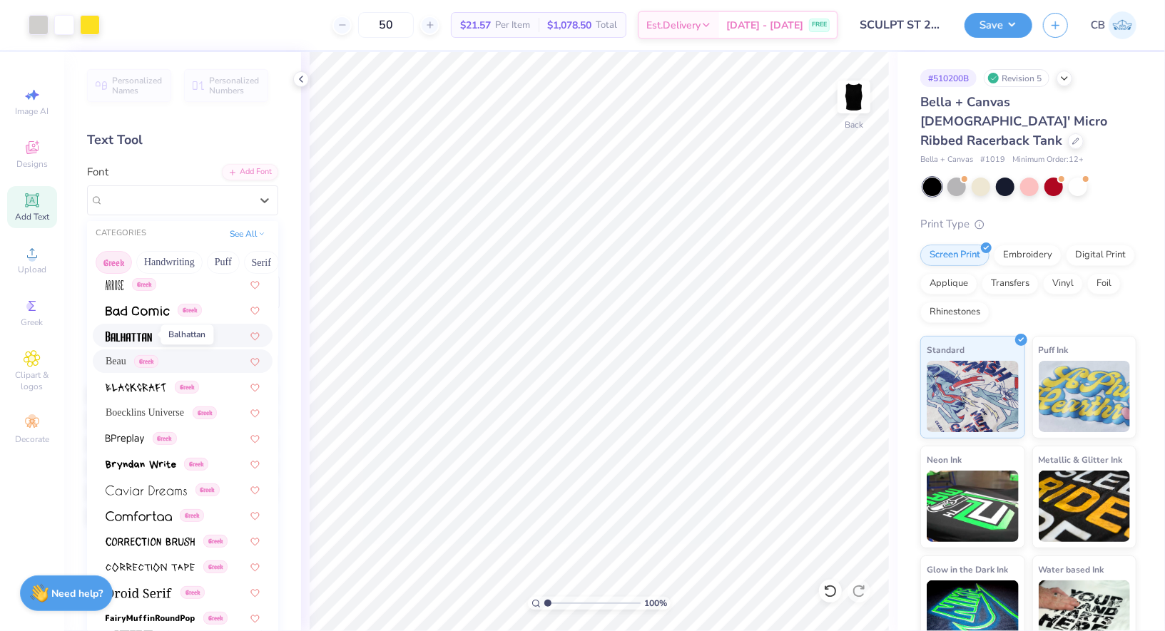
click at [151, 332] on img at bounding box center [129, 337] width 46 height 10
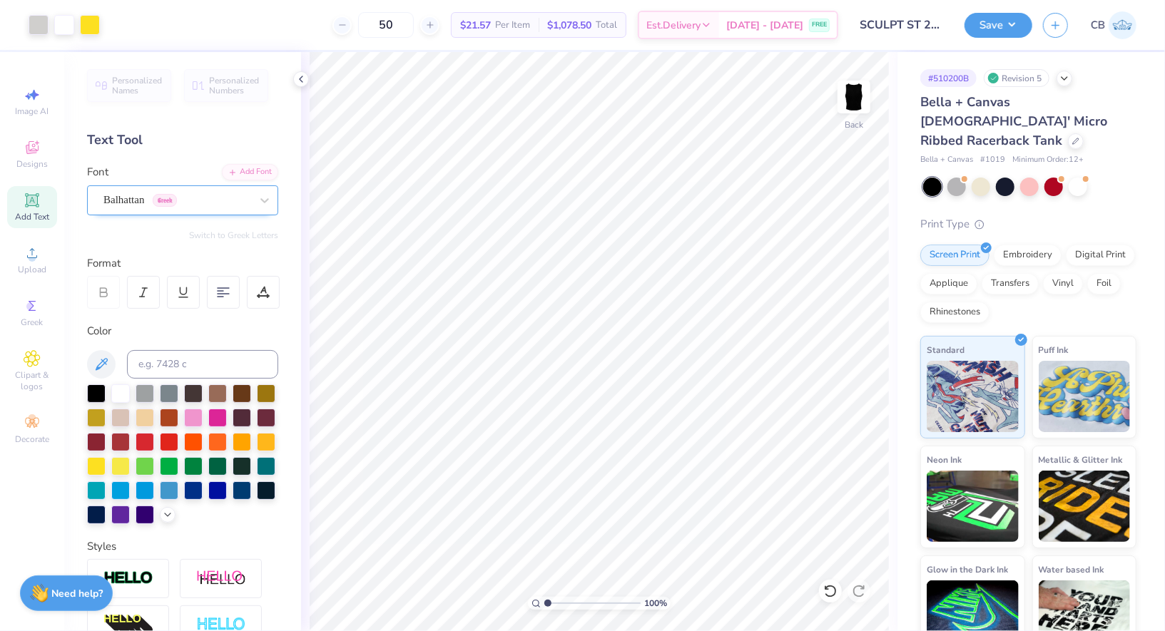
click at [203, 196] on div "Balhattan Greek" at bounding box center [177, 200] width 150 height 22
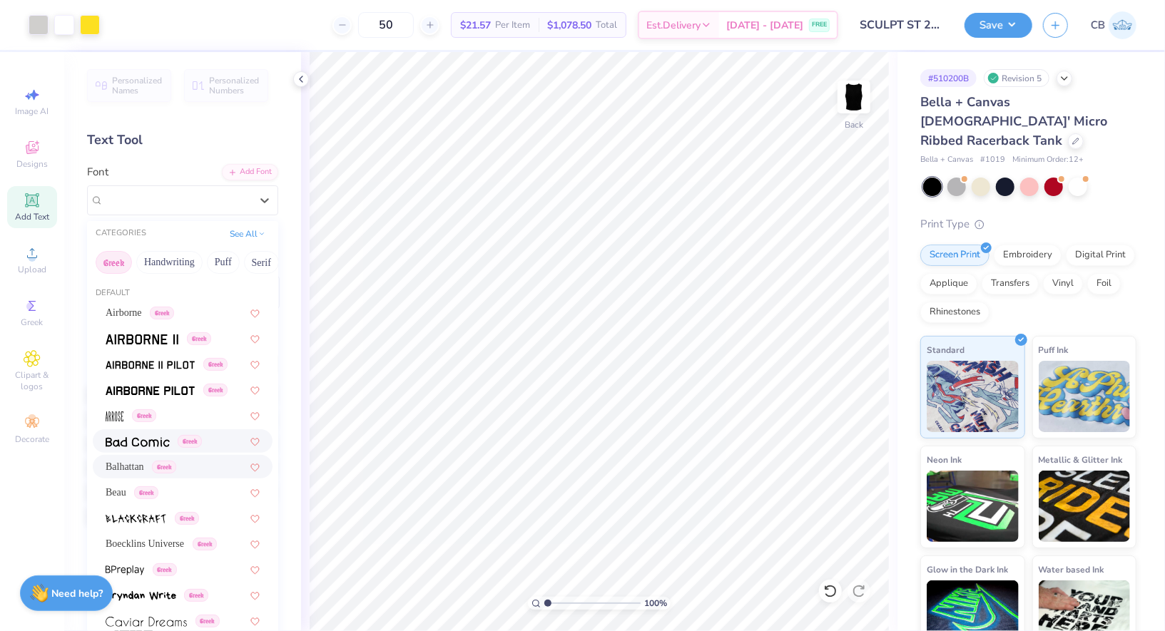
scroll to position [73, 0]
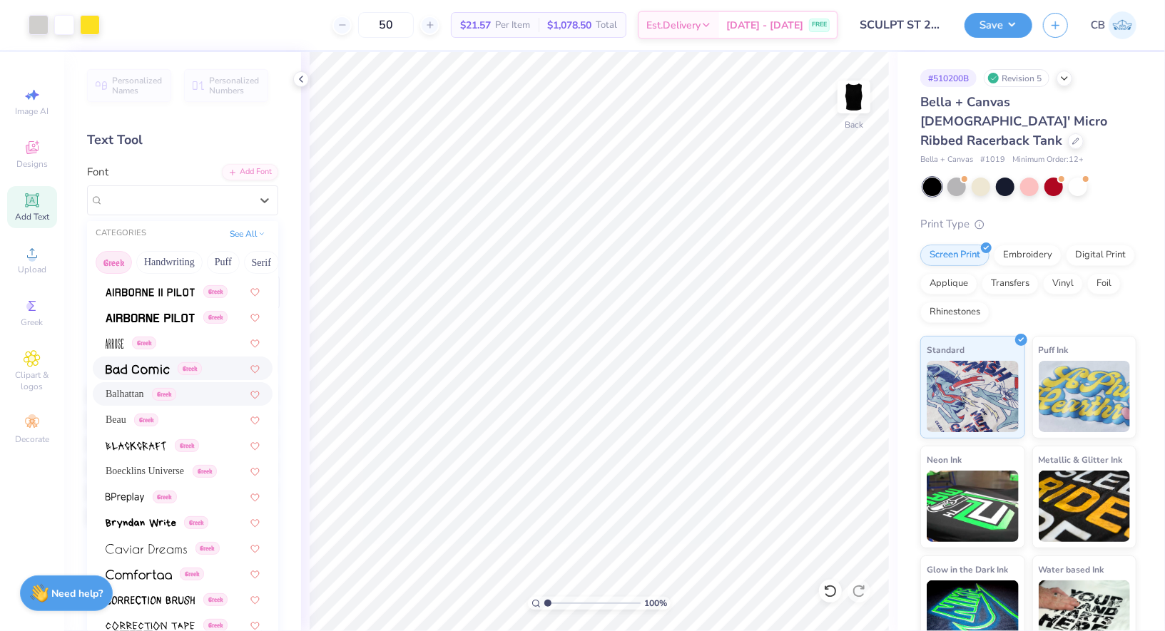
click at [190, 365] on span "Greek" at bounding box center [190, 368] width 24 height 13
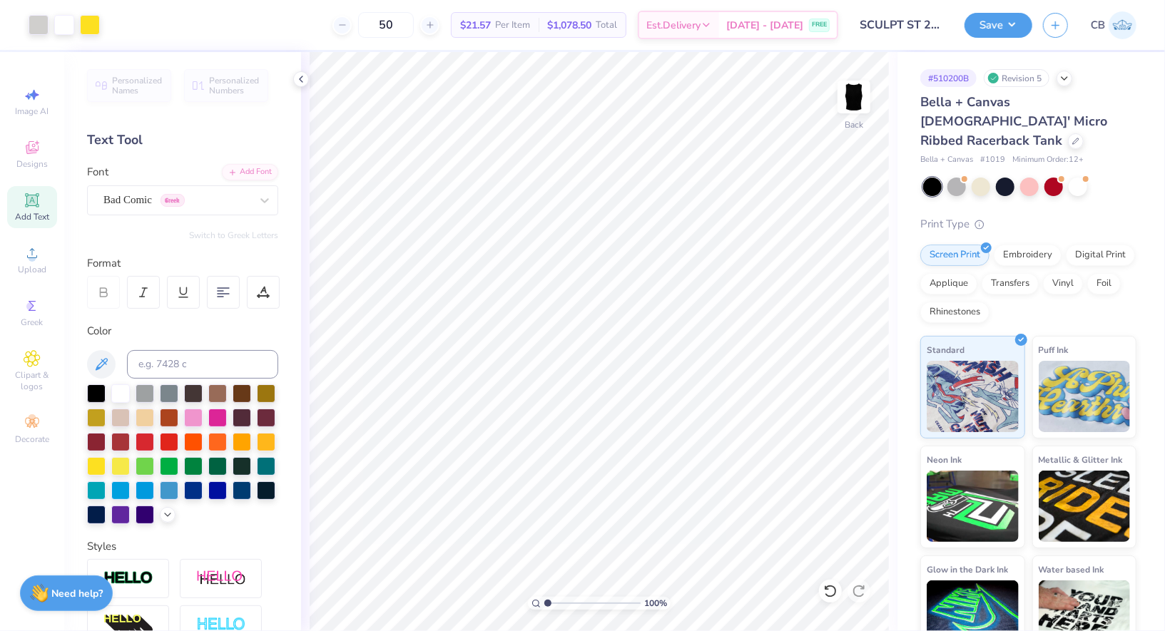
click at [162, 215] on div "Personalized Names Personalized Numbers Text Tool Add Font Font Bad Comic Greek…" at bounding box center [182, 341] width 237 height 579
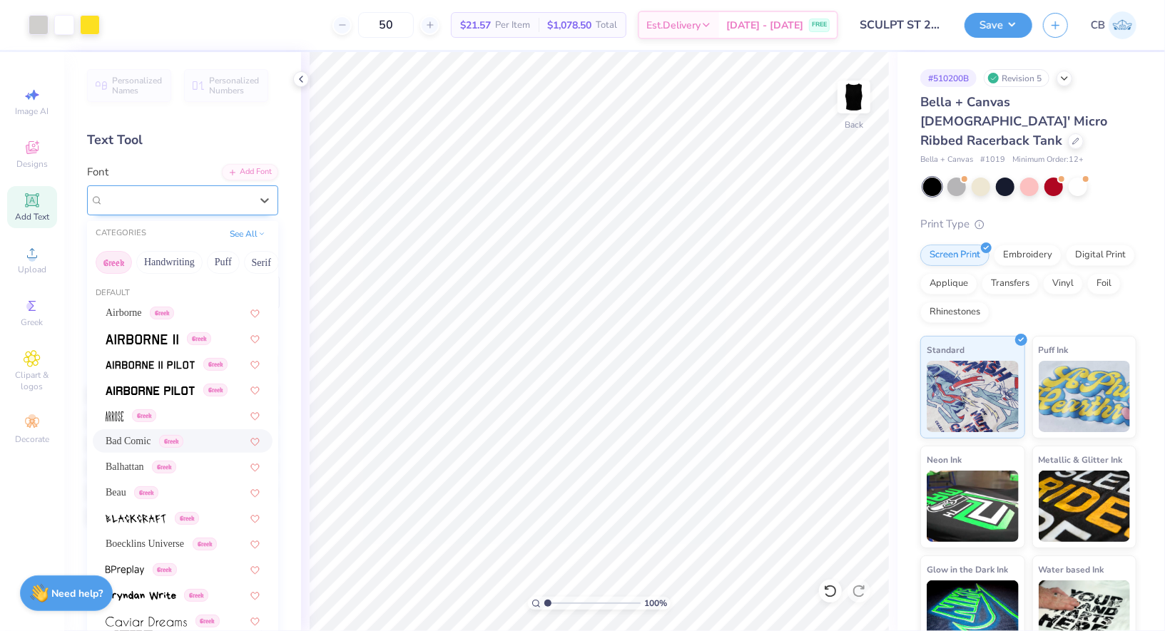
click at [164, 209] on div "Bad Comic Greek" at bounding box center [177, 200] width 150 height 22
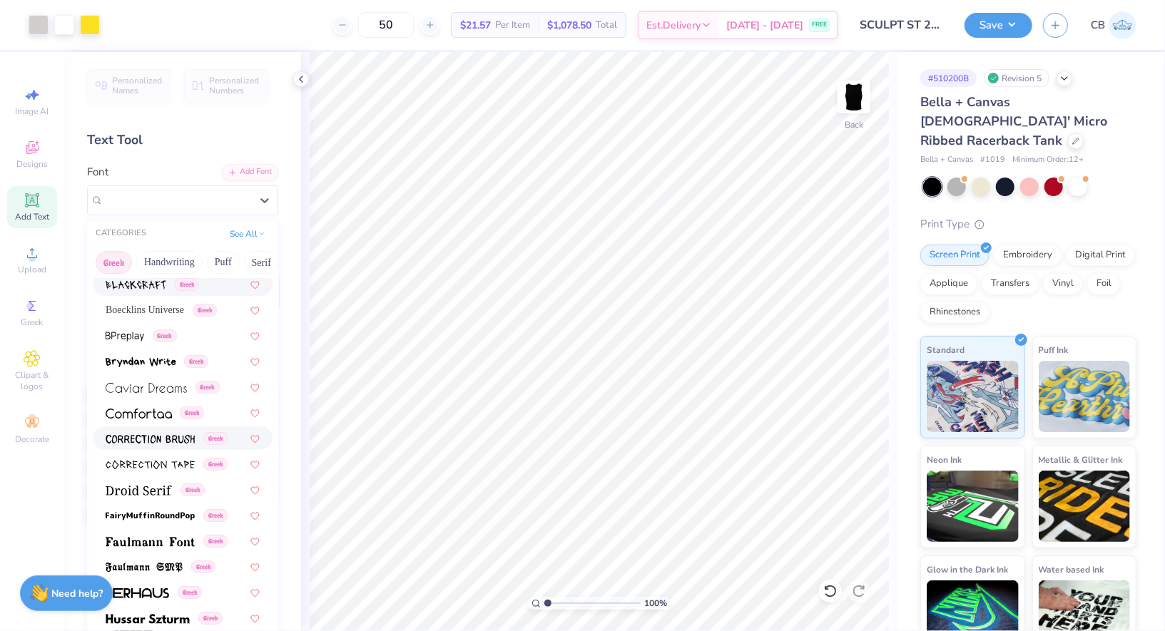
scroll to position [236, 0]
click at [154, 386] on img at bounding box center [146, 386] width 81 height 10
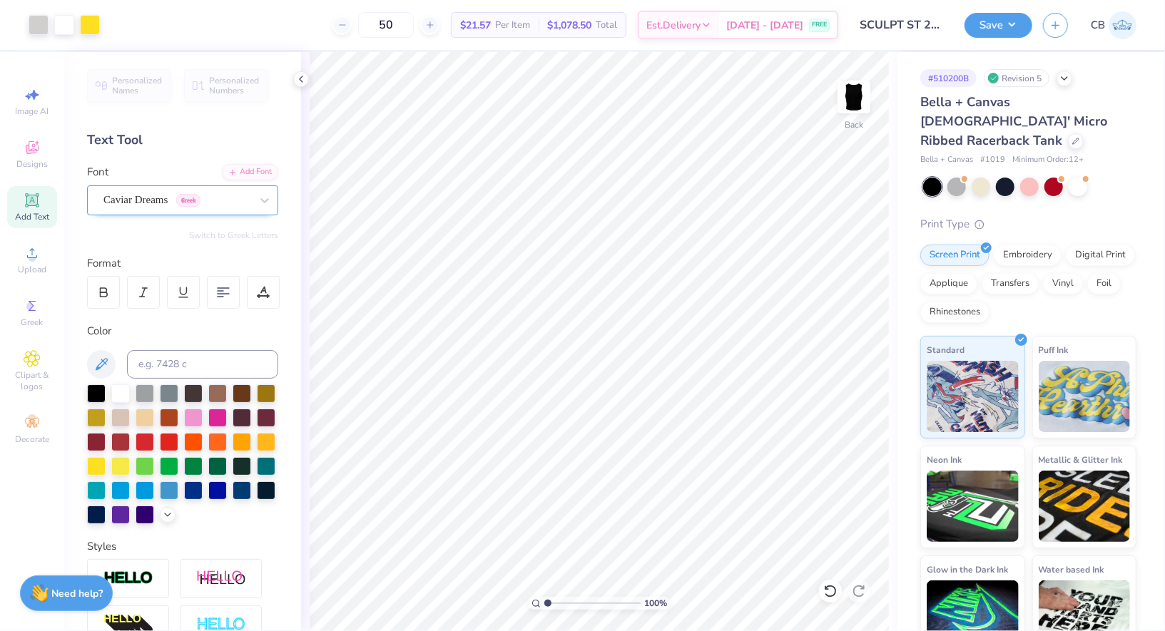
click at [124, 197] on div "Caviar Dreams Greek" at bounding box center [177, 200] width 150 height 22
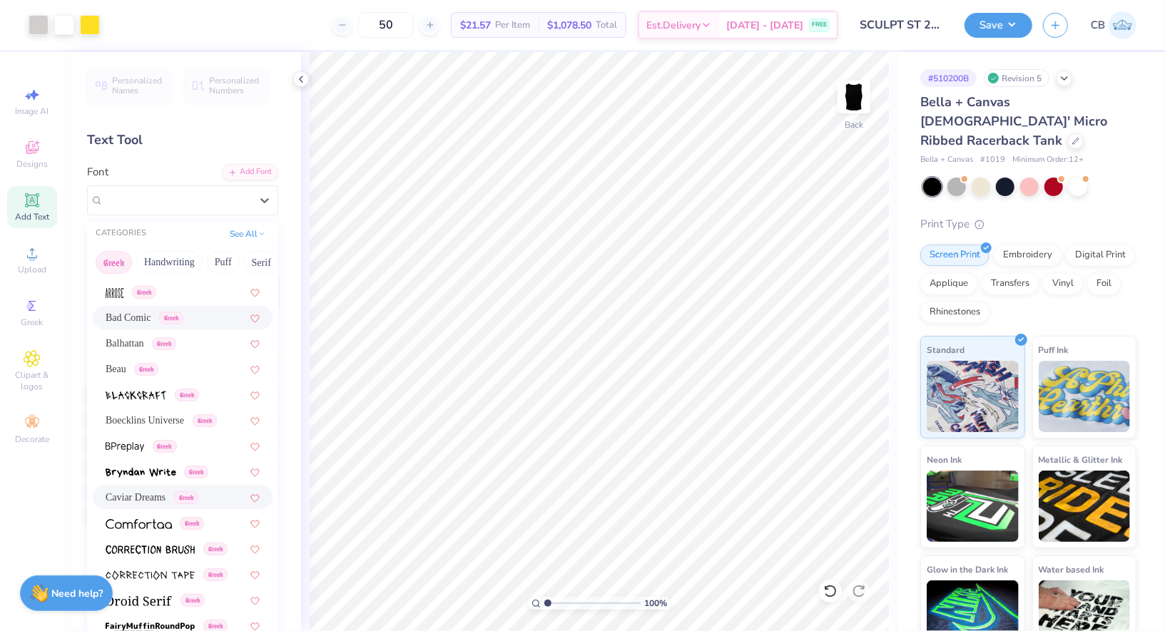
scroll to position [124, 0]
click at [126, 417] on span "Boecklins Universe" at bounding box center [145, 419] width 78 height 15
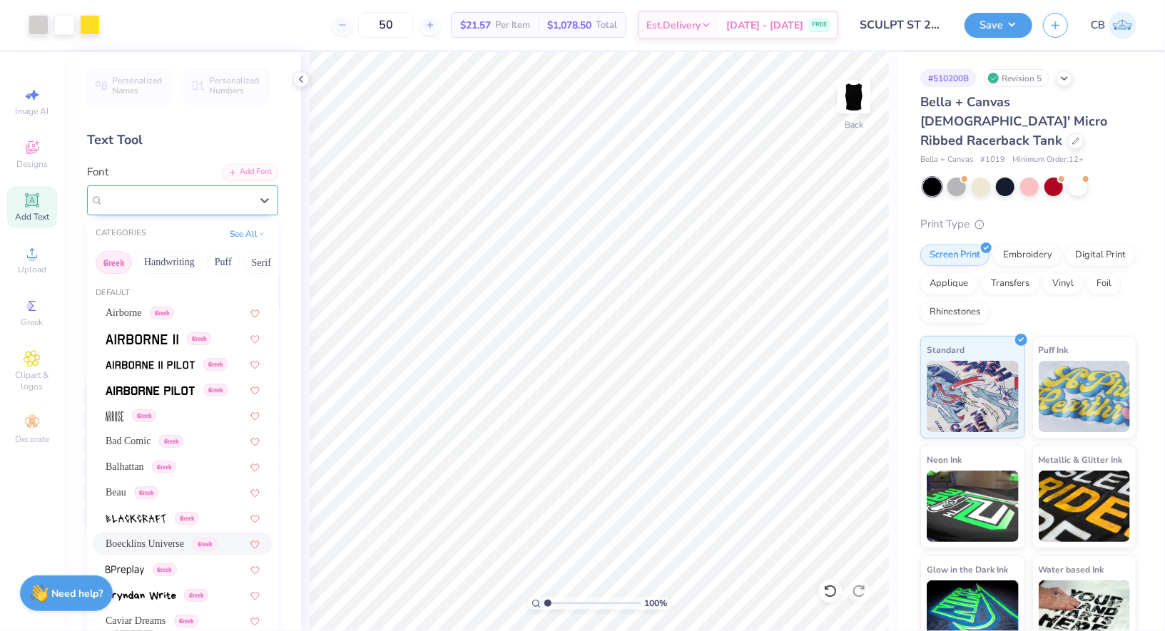
click at [128, 203] on div "Boecklins Universe Greek" at bounding box center [177, 200] width 150 height 22
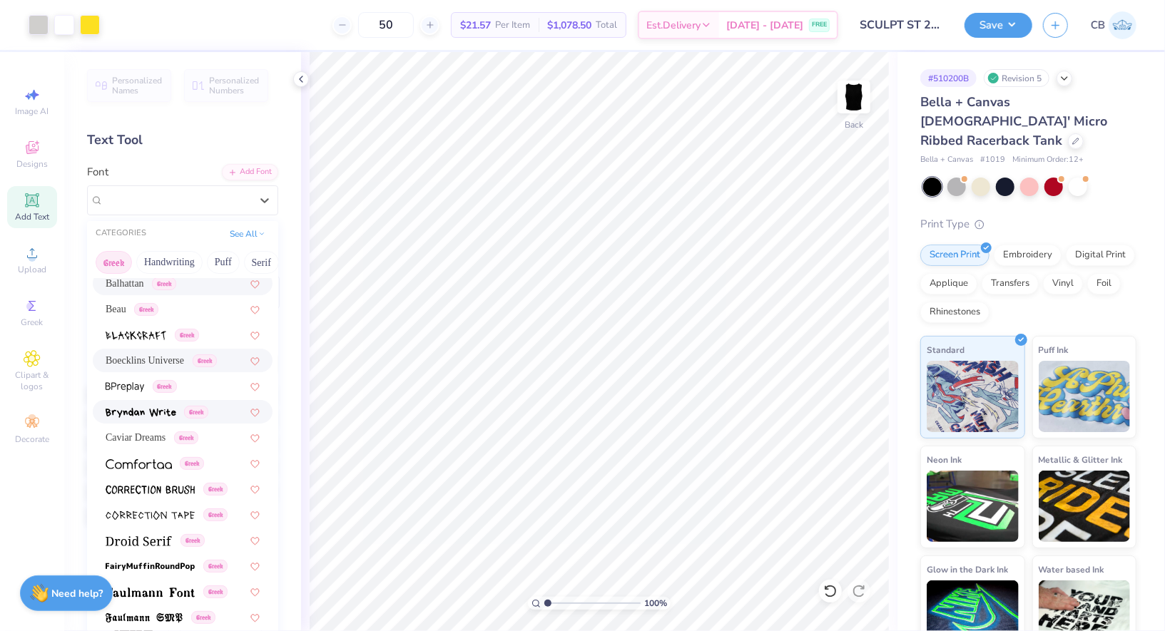
scroll to position [184, 0]
click at [140, 464] on img at bounding box center [139, 464] width 66 height 10
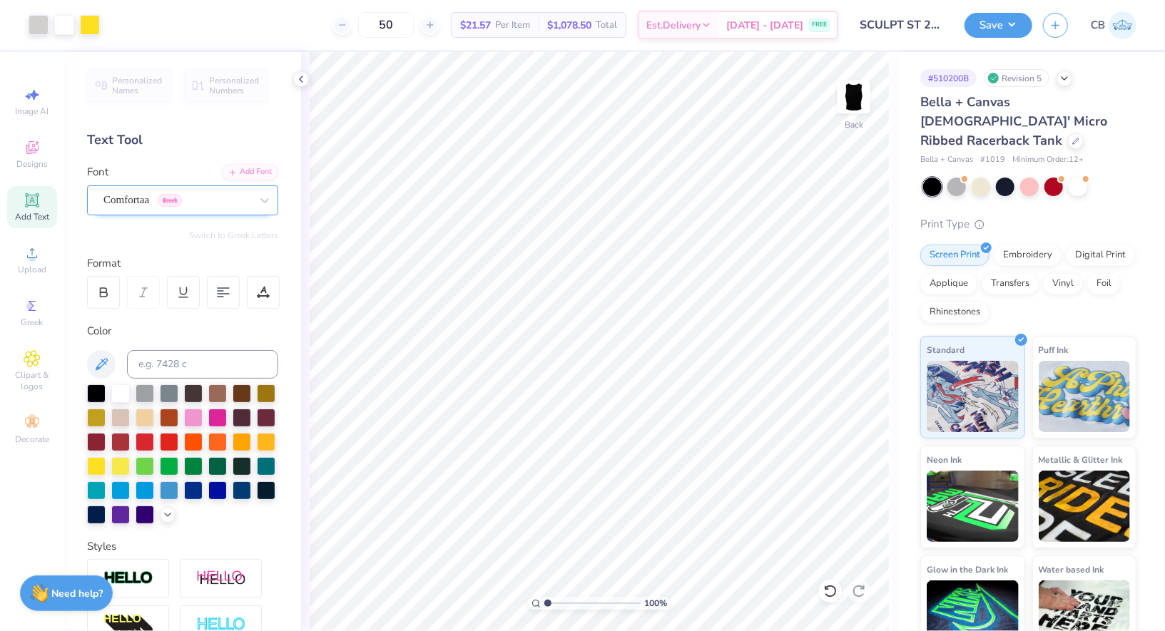
click at [134, 193] on div "Comfortaa Greek" at bounding box center [177, 200] width 150 height 22
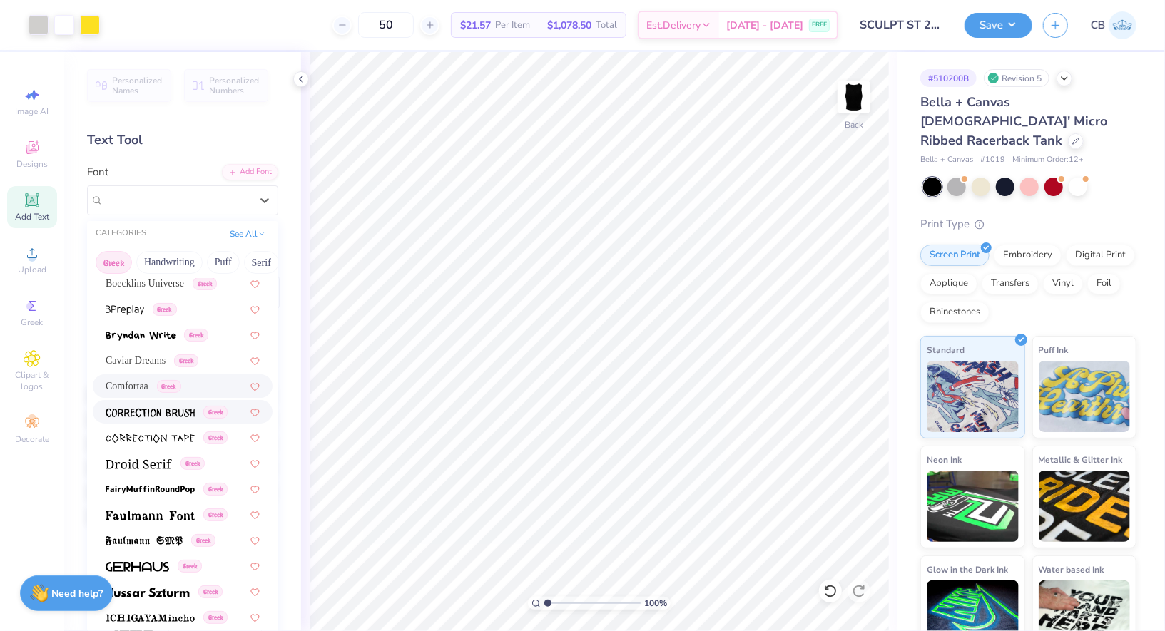
scroll to position [264, 0]
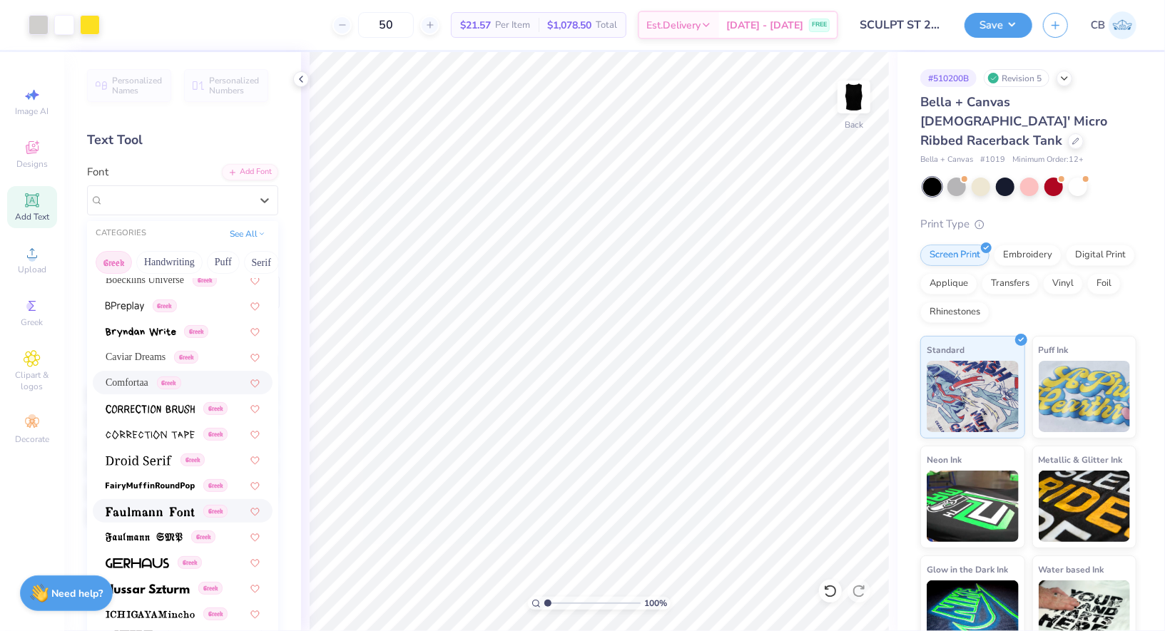
click at [136, 509] on img at bounding box center [150, 512] width 89 height 10
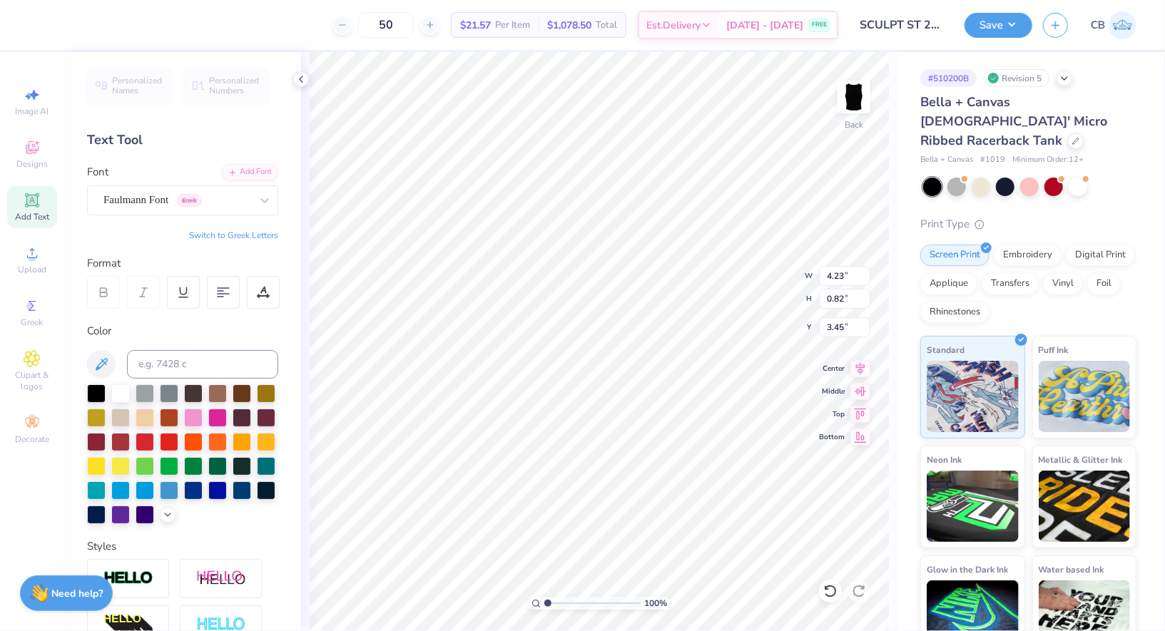
click at [243, 214] on div "Personalized Names Personalized Numbers Text Tool Add Font Font Faulmann Font G…" at bounding box center [182, 341] width 237 height 579
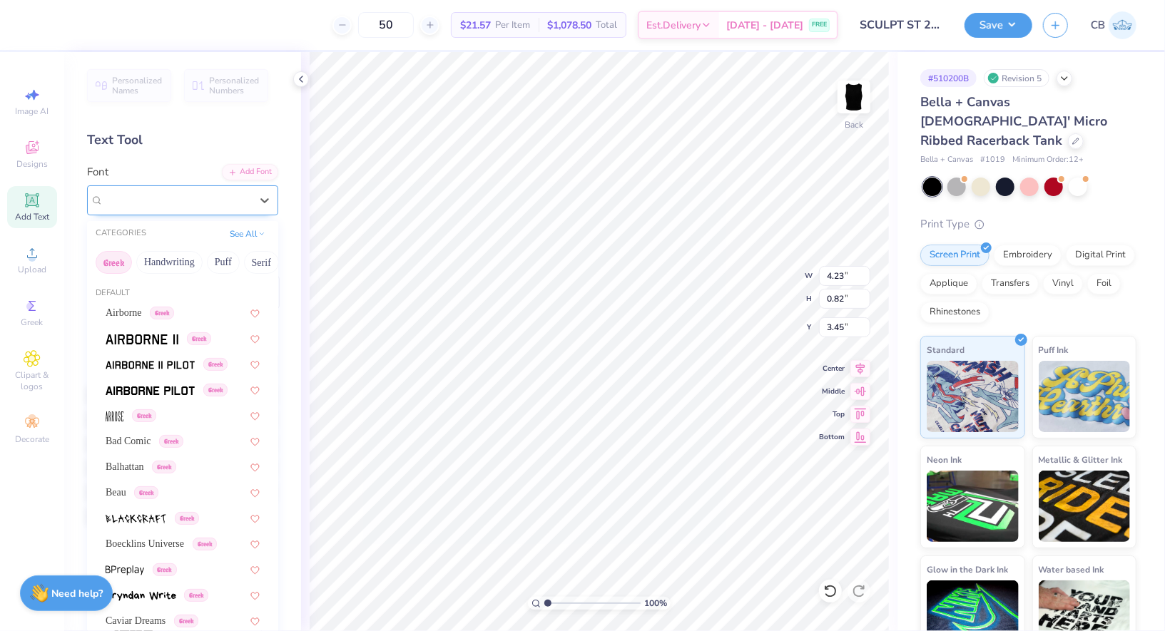
click at [243, 208] on div at bounding box center [176, 199] width 147 height 19
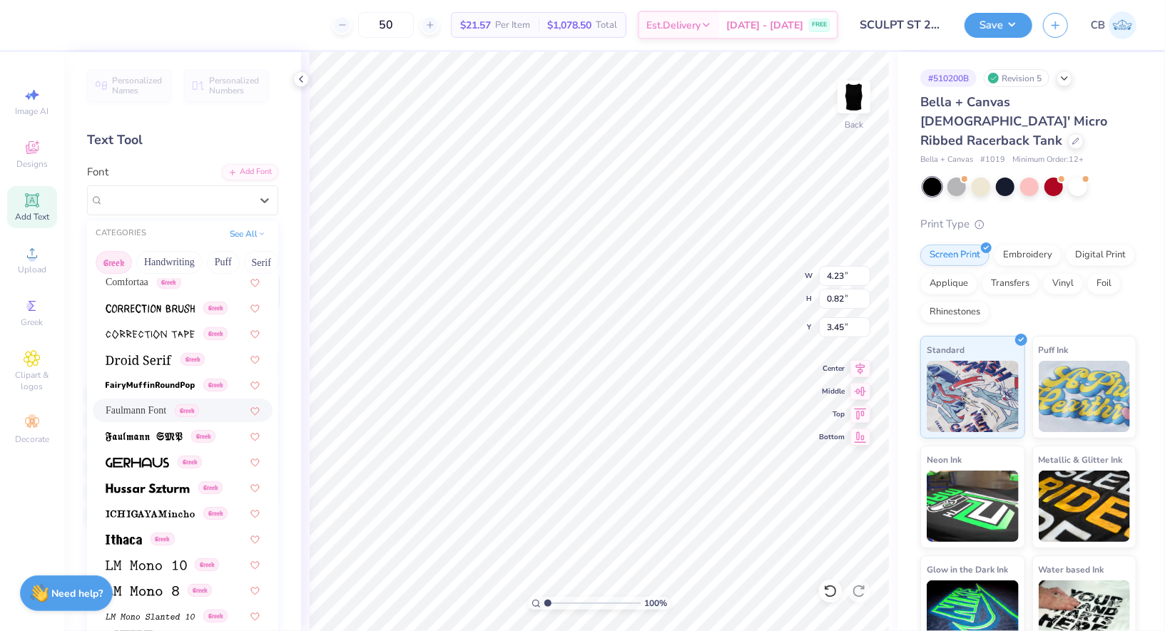
scroll to position [367, 0]
click at [147, 491] on span at bounding box center [148, 484] width 84 height 15
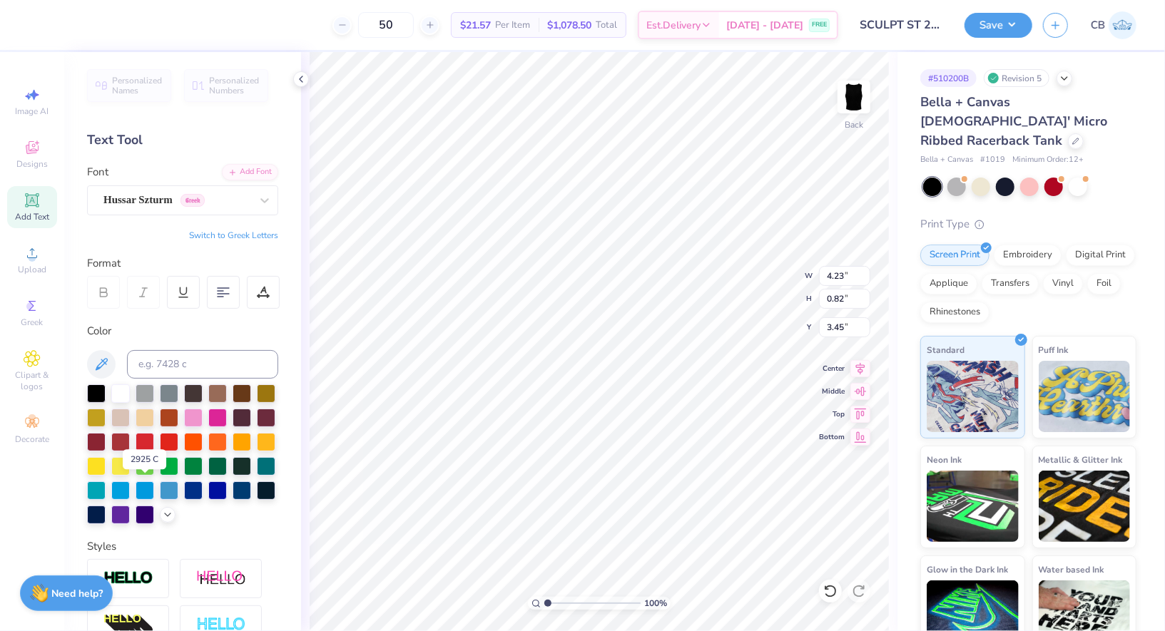
type input "4.31"
type input "0.93"
type input "3.39"
type input "3.93"
type input "0.85"
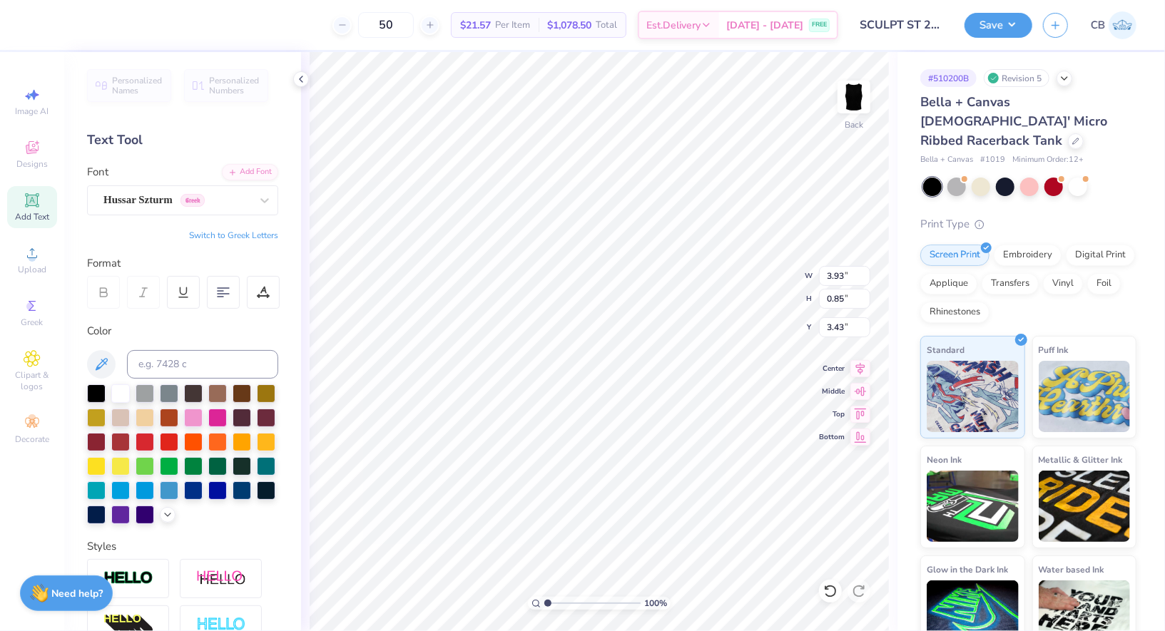
type input "3.43"
type input "3.73"
type input "0.81"
type input "3.45"
click at [993, 31] on button "Save" at bounding box center [999, 23] width 68 height 25
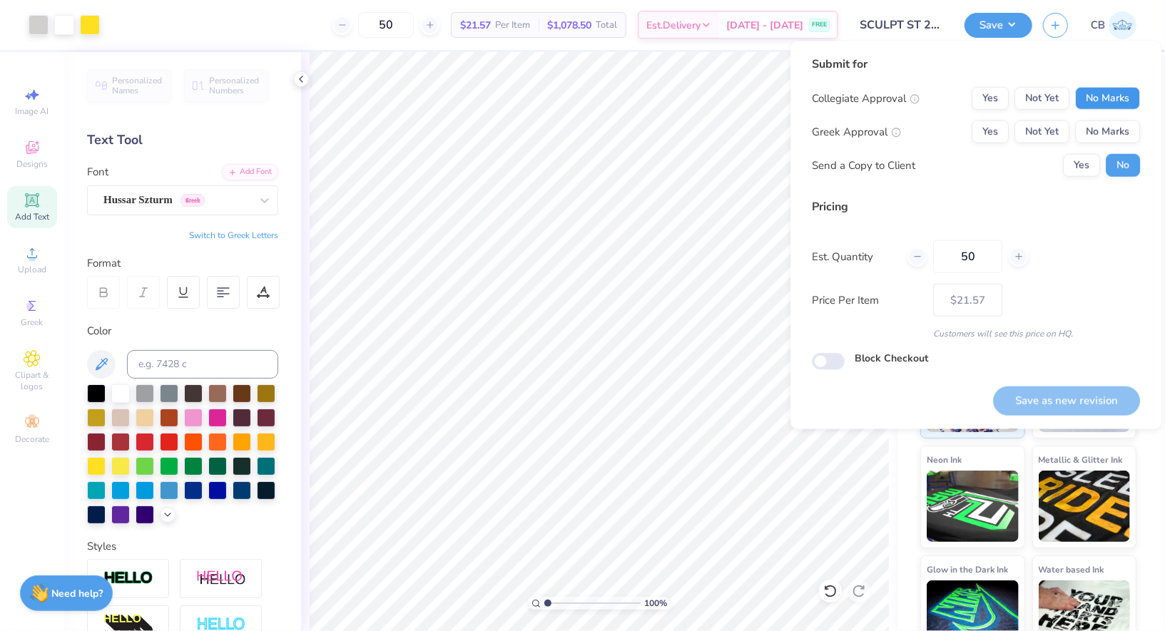
click at [1104, 96] on button "No Marks" at bounding box center [1107, 98] width 65 height 23
click at [1104, 135] on button "No Marks" at bounding box center [1107, 132] width 65 height 23
click at [1045, 395] on button "Save as new revision" at bounding box center [1066, 401] width 147 height 29
type input "$21.57"
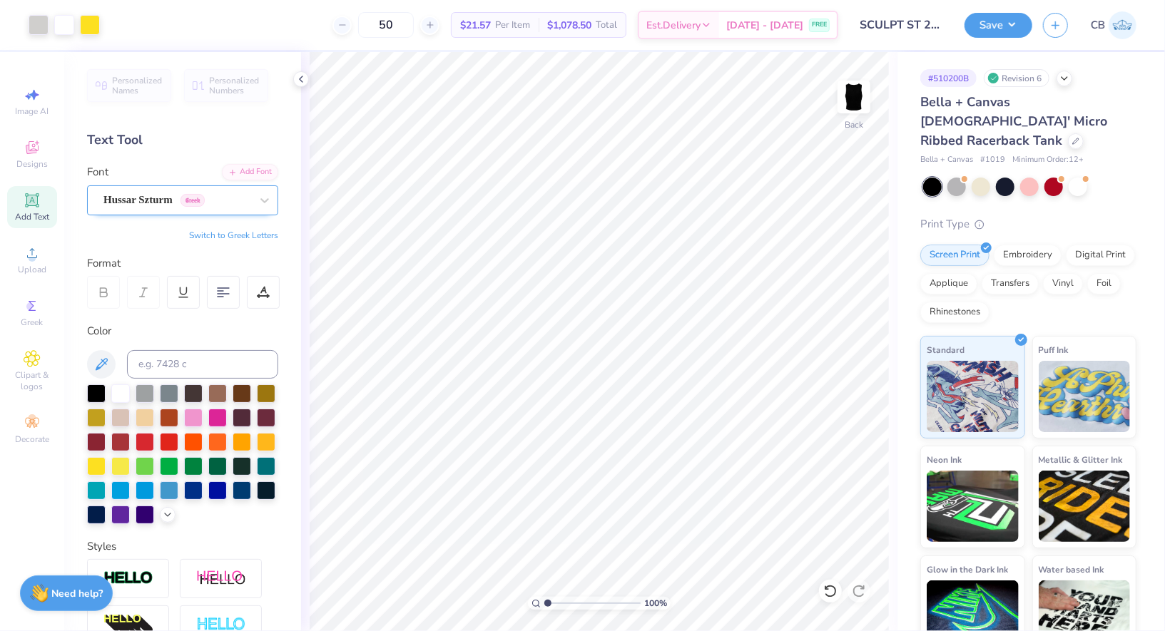
click at [137, 188] on div "Hussar Szturm Greek" at bounding box center [182, 200] width 191 height 30
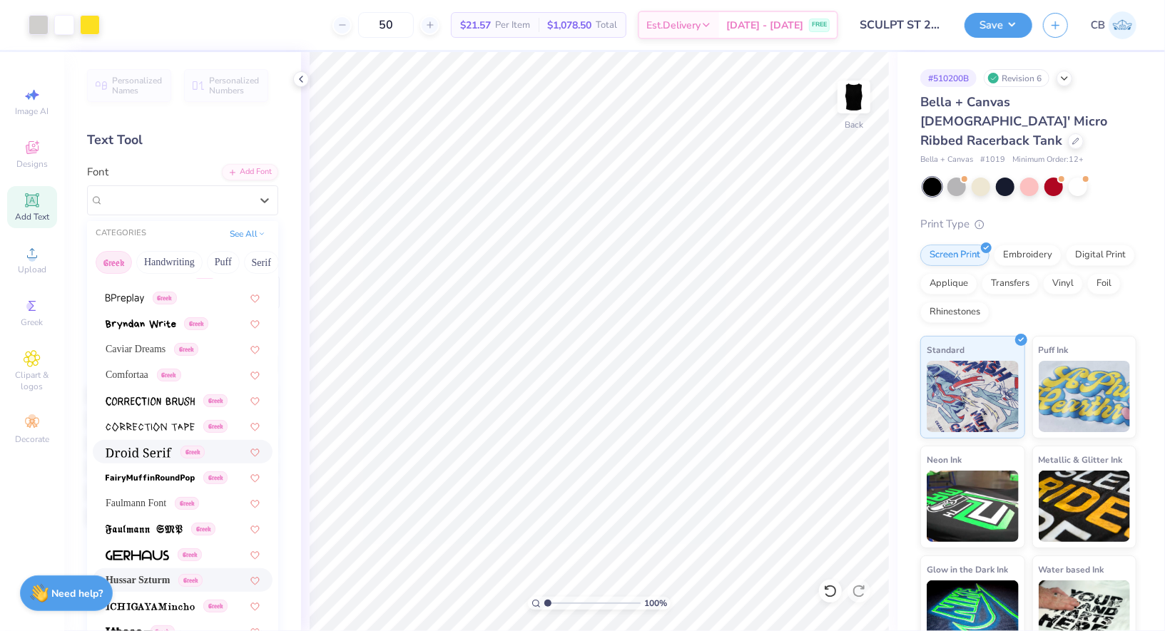
scroll to position [295, 0]
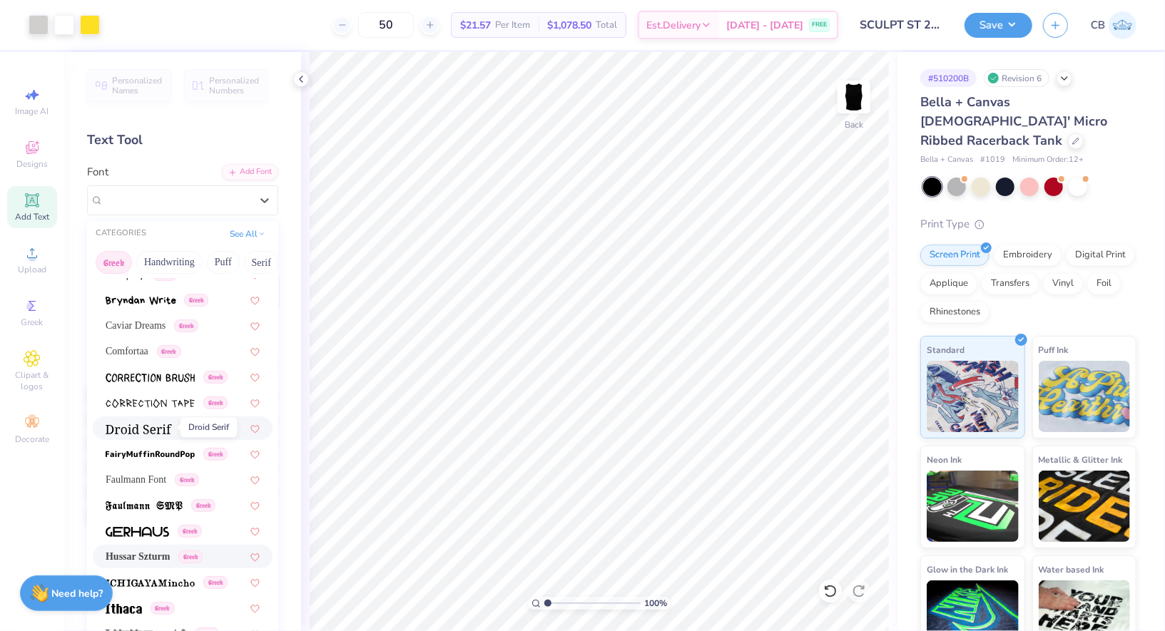
click at [151, 429] on img at bounding box center [139, 430] width 66 height 10
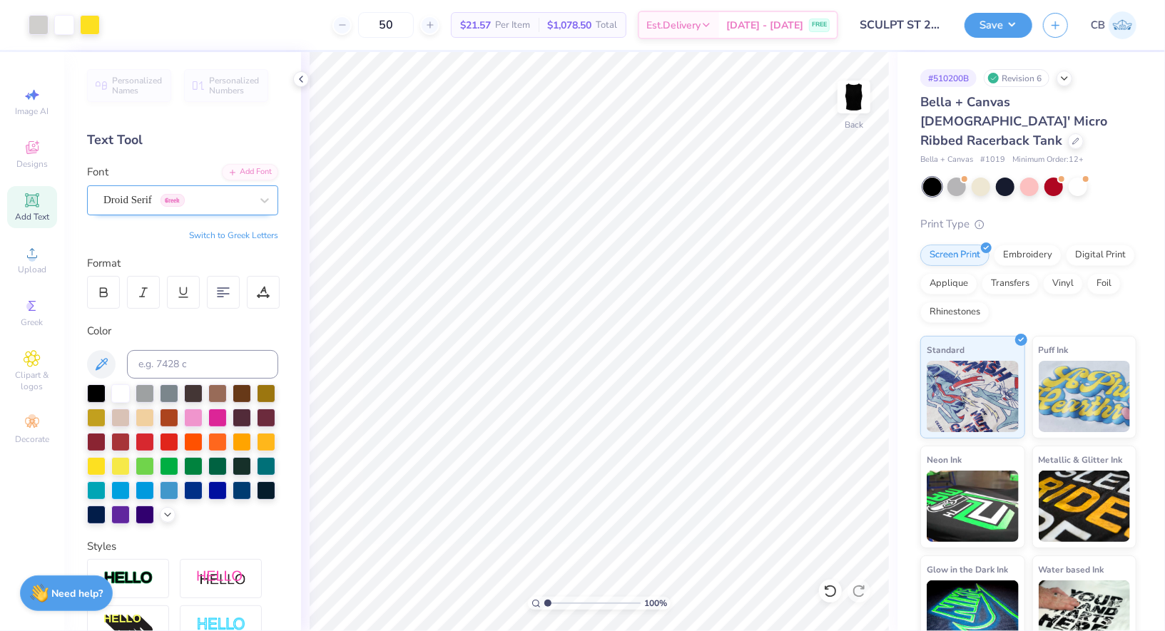
click at [233, 195] on div "Droid Serif Greek" at bounding box center [177, 200] width 150 height 22
